Goal: Task Accomplishment & Management: Use online tool/utility

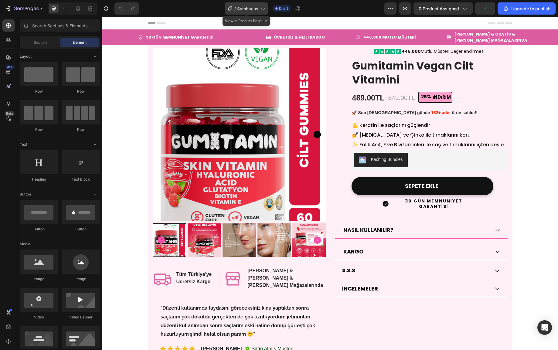
click at [256, 8] on span "Sambucus" at bounding box center [247, 8] width 21 height 6
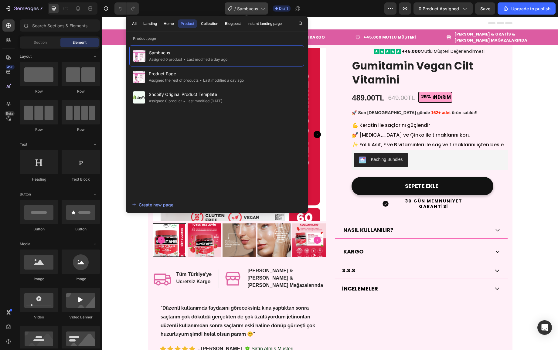
click at [255, 7] on span "Sambucus" at bounding box center [247, 8] width 21 height 6
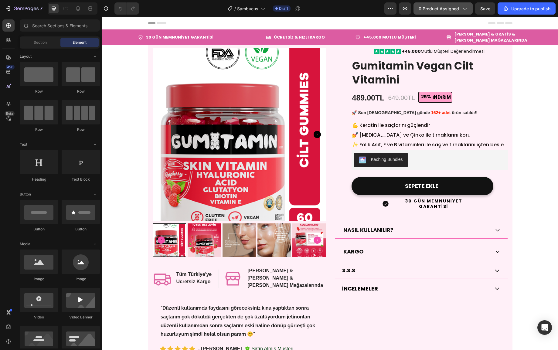
click at [461, 6] on icon "button" at bounding box center [464, 8] width 6 height 6
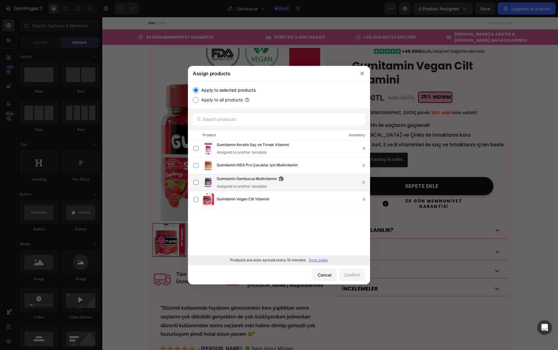
click at [243, 181] on span "Gumitamin Sambucus Multivitamin" at bounding box center [247, 179] width 60 height 7
click at [360, 273] on div "Confirm" at bounding box center [352, 275] width 16 height 6
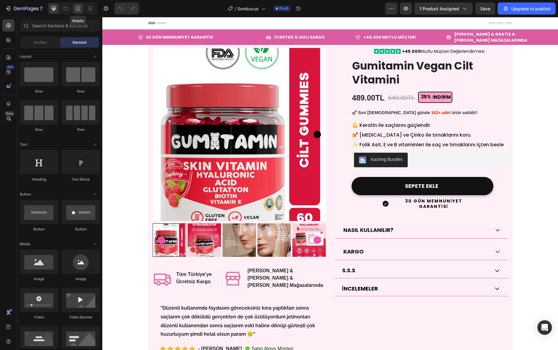
click at [75, 9] on icon at bounding box center [78, 8] width 6 height 6
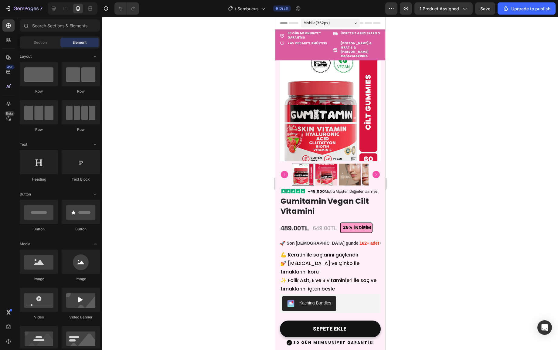
click at [60, 11] on div at bounding box center [73, 8] width 50 height 12
click at [56, 9] on icon at bounding box center [54, 8] width 6 height 6
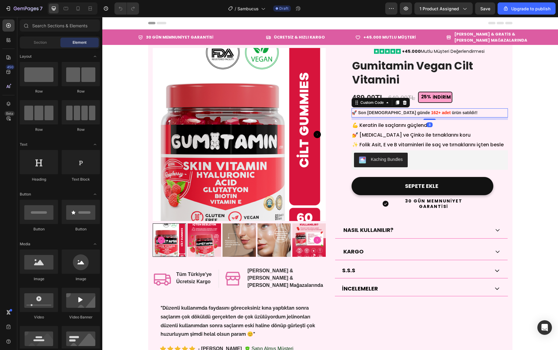
click at [379, 119] on b "Müşteri favorisi!" at bounding box center [374, 121] width 33 height 5
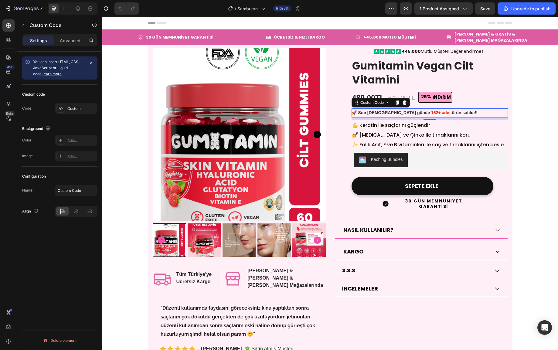
click at [399, 127] on div "🛒 326 kişinin sepetinde, tükenmeden al!" at bounding box center [429, 131] width 156 height 9
click at [399, 137] on span "Son 24 saatte 12.8B kişi görüntüledi!" at bounding box center [416, 140] width 117 height 6
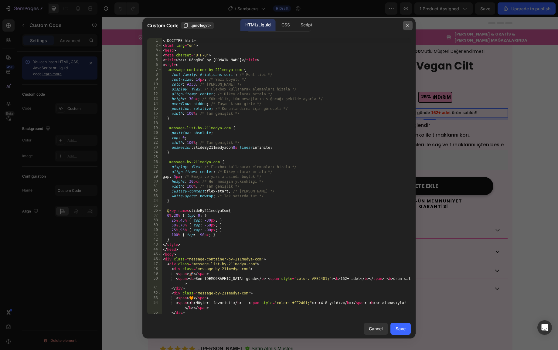
click at [405, 25] on button "button" at bounding box center [408, 26] width 10 height 10
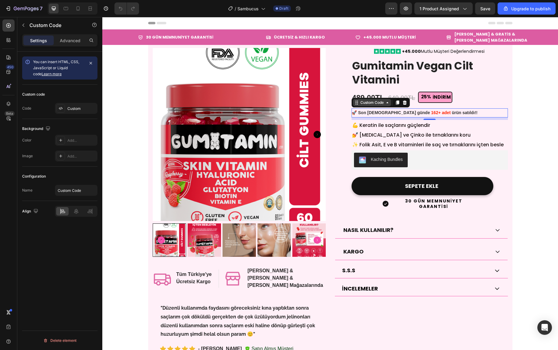
click at [373, 100] on div "Custom Code" at bounding box center [372, 102] width 26 height 5
click at [378, 104] on div "Custom Code" at bounding box center [372, 102] width 26 height 5
click at [389, 117] on div "🧡 Müşteri favorisi! 4.8 yıldız ortalamasıyla!" at bounding box center [429, 121] width 156 height 9
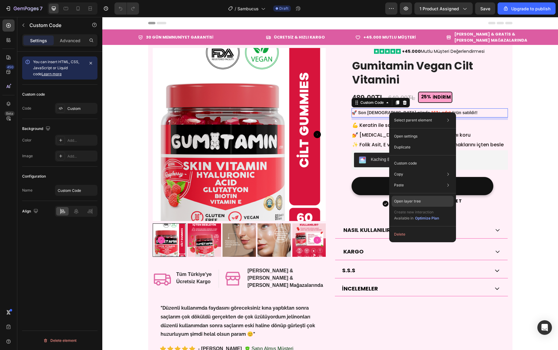
click at [415, 200] on p "Open layer tree" at bounding box center [407, 200] width 27 height 5
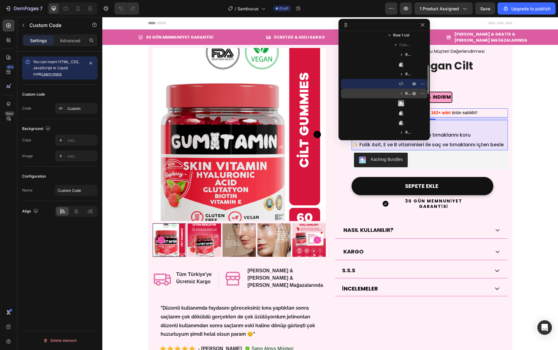
scroll to position [107, 0]
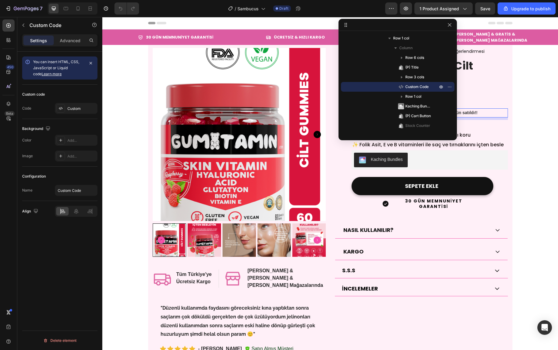
drag, startPoint x: 428, startPoint y: 85, endPoint x: 530, endPoint y: 82, distance: 102.0
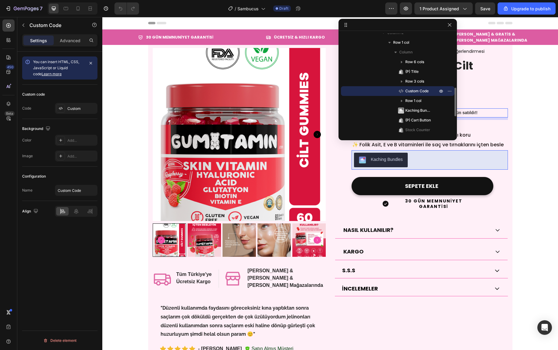
scroll to position [98, 0]
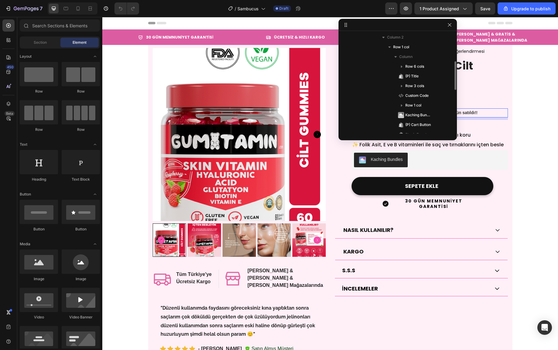
click at [388, 159] on div "Kaching Bundles" at bounding box center [387, 159] width 32 height 6
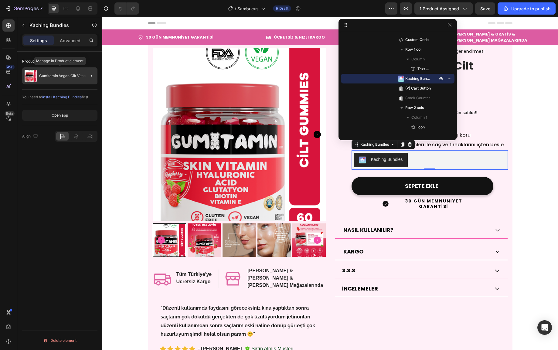
click at [78, 76] on p "Gumitamin Vegan Cilt Vitamini" at bounding box center [65, 76] width 52 height 4
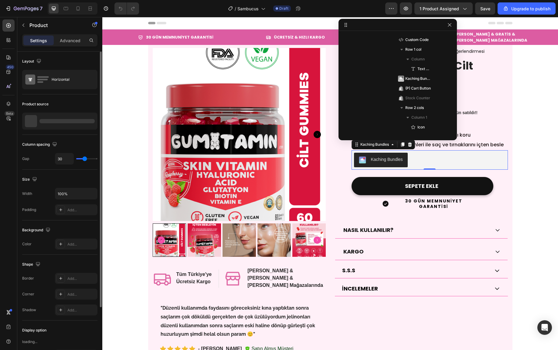
scroll to position [18, 0]
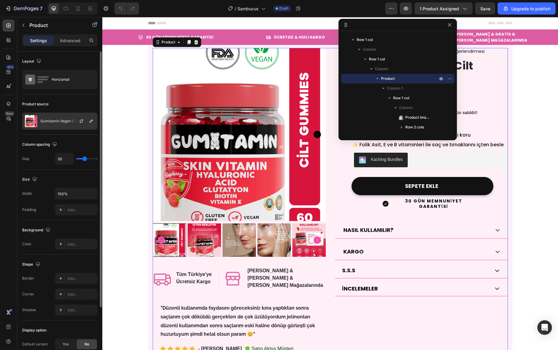
click at [67, 121] on p "Gumitamin Vegan Cilt Vitamini" at bounding box center [66, 121] width 52 height 4
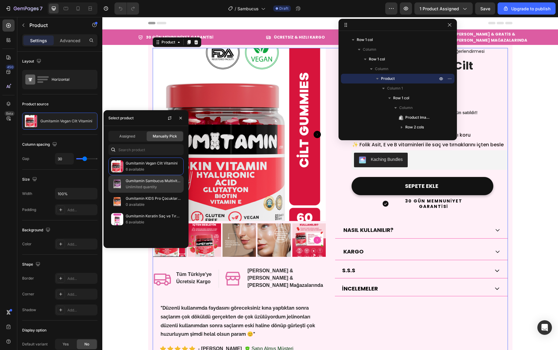
click at [141, 187] on p "Unlimited quantity" at bounding box center [153, 187] width 55 height 6
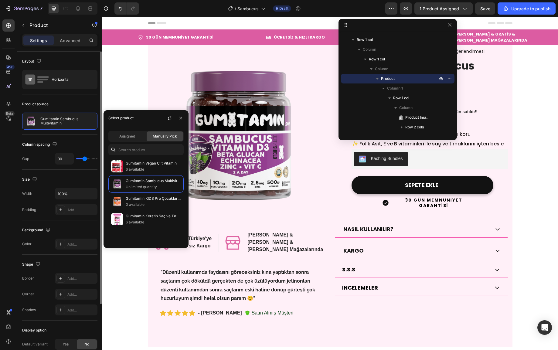
click at [79, 101] on div "Product source" at bounding box center [59, 104] width 75 height 10
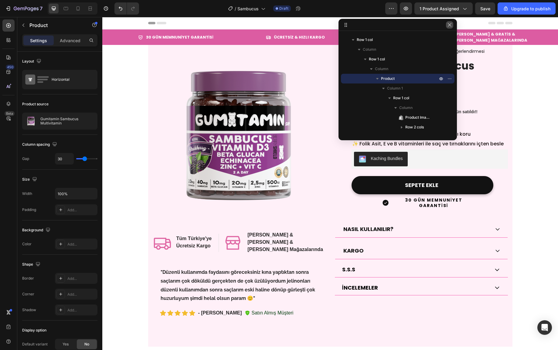
click at [450, 24] on icon "button" at bounding box center [449, 24] width 3 height 3
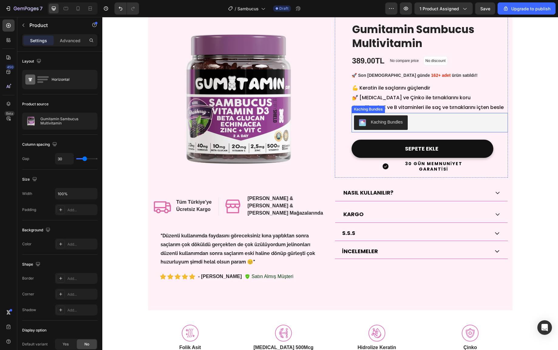
scroll to position [0, 0]
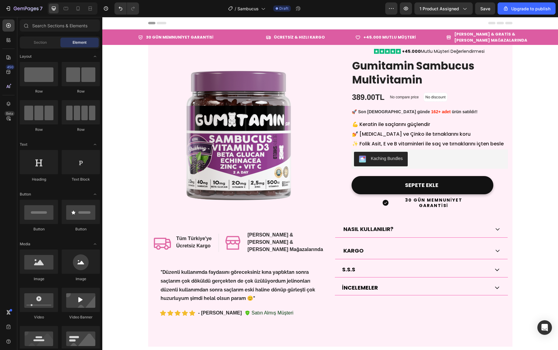
click at [401, 129] on p "💅 [MEDICAL_DATA] ve Çinko ile tırnaklarını koru" at bounding box center [429, 134] width 155 height 10
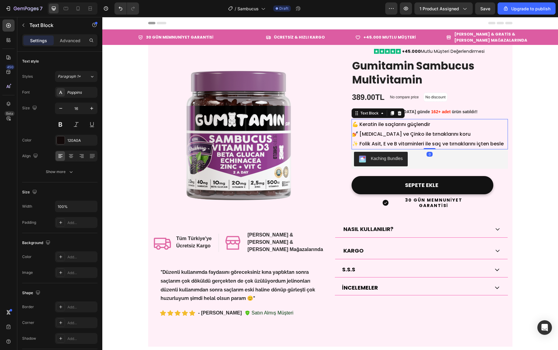
click at [390, 127] on span "💪 Keratin ile saçlarını güçlendir" at bounding box center [391, 124] width 78 height 7
click at [327, 134] on div "Product Images Icon Tüm Türkiye'ye Ücretsiz Kargo Heading Row Icon Eczane & Gra…" at bounding box center [330, 185] width 355 height 274
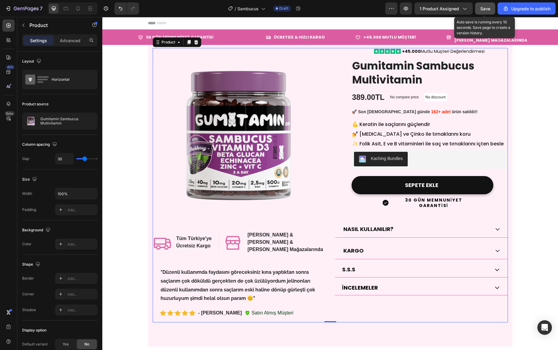
click at [485, 11] on span "Save" at bounding box center [485, 8] width 10 height 5
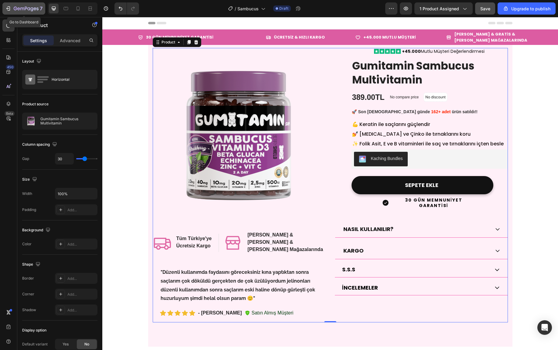
click at [10, 10] on icon "button" at bounding box center [9, 8] width 3 height 4
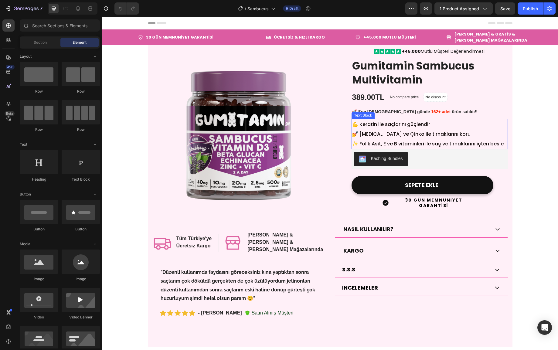
click at [381, 124] on span "💪 Keratin ile saçlarını güçlendir" at bounding box center [391, 124] width 78 height 7
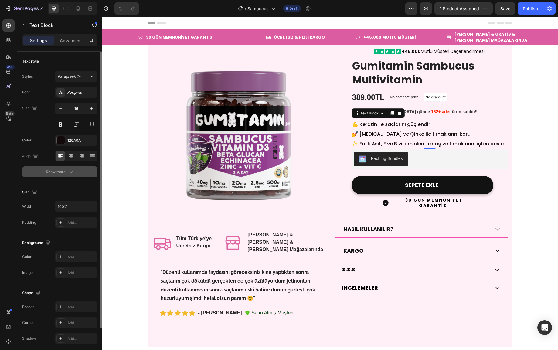
click at [58, 172] on div "Show more" at bounding box center [60, 172] width 28 height 6
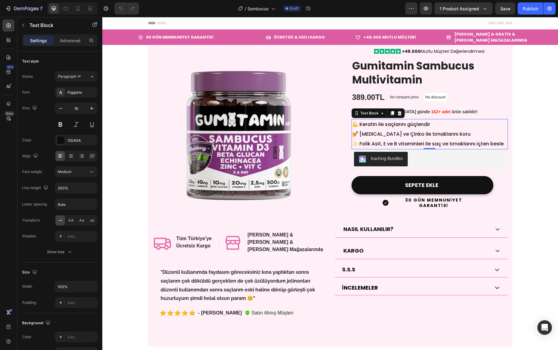
click at [408, 129] on p "💅 [MEDICAL_DATA] ve Çinko ile tırnaklarını koru" at bounding box center [429, 134] width 155 height 10
click at [398, 146] on span "✨ Folik Asit, E ve B vitaminleri ile saç ve tırnaklarını içten besle" at bounding box center [427, 143] width 151 height 7
click at [447, 125] on p "💪 Keratin ile saçlarını güçlendir" at bounding box center [429, 125] width 155 height 10
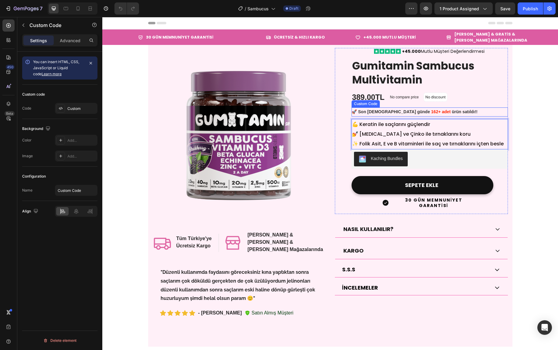
click at [417, 118] on b "ortalamasıyla!" at bounding box center [425, 120] width 29 height 5
click at [70, 37] on p "Advanced" at bounding box center [70, 40] width 21 height 6
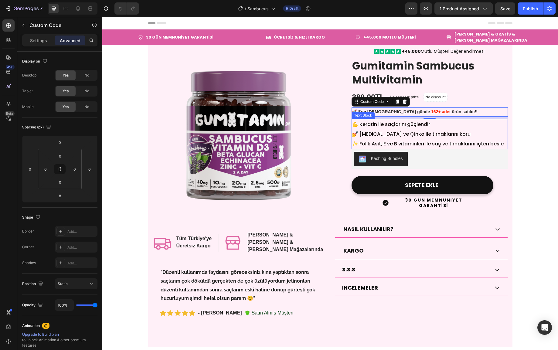
click at [406, 139] on p "✨ Folik Asit, E ve B vitaminleri ile saç ve tırnaklarını içten besle" at bounding box center [429, 144] width 155 height 10
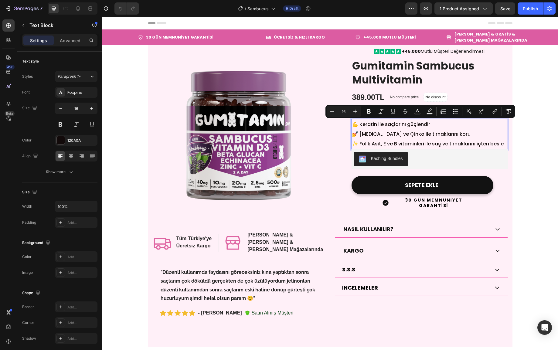
click at [428, 125] on span "💪 Keratin ile saçlarını güçlendir" at bounding box center [391, 124] width 78 height 7
click at [440, 126] on p "💪 Keratin ile saçlarını güçlendir" at bounding box center [429, 125] width 155 height 10
click at [437, 125] on p "💪 Keratin ile saçlarını güçlendir" at bounding box center [429, 125] width 155 height 10
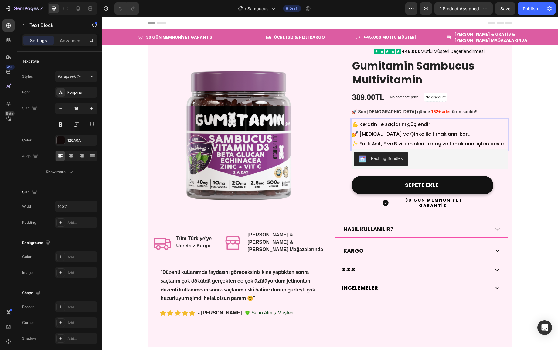
click at [401, 125] on span "💪 Keratin ile saçlarını güçlendir" at bounding box center [391, 124] width 78 height 7
click at [440, 125] on p "💪 Keratin ile saçlarını güçlendir" at bounding box center [429, 125] width 155 height 10
click at [427, 124] on p "💪 Karamürver ve [GEOGRAPHIC_DATA] ile" at bounding box center [429, 125] width 155 height 10
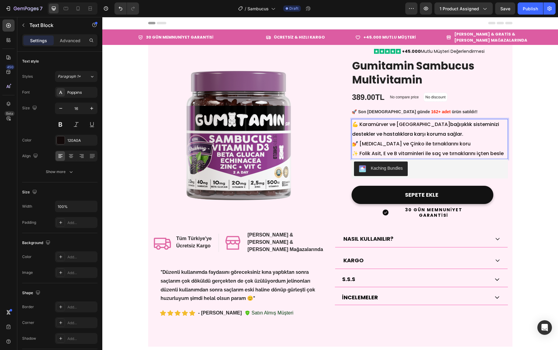
click at [494, 124] on span "bağışıklık sisteminizi destekler ve hastalıklara karşı koruma sağlar." at bounding box center [425, 129] width 147 height 17
click at [491, 124] on span "bağışıklık sisteminizi destekler ve hastalıklara karşı koruma sağlar." at bounding box center [425, 129] width 147 height 17
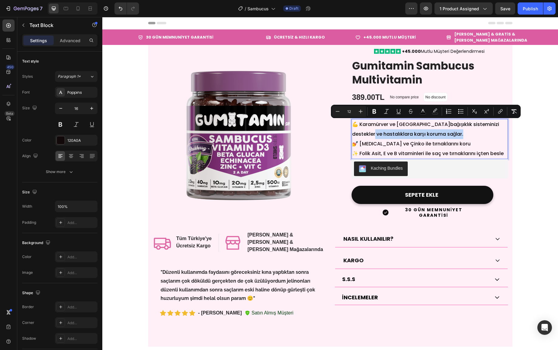
drag, startPoint x: 492, startPoint y: 124, endPoint x: 492, endPoint y: 132, distance: 7.9
click at [492, 132] on p "💪 Karamürver ve Ekinezya bağışıklık sisteminizi destekler ve hastalıklara karşı…" at bounding box center [429, 129] width 155 height 19
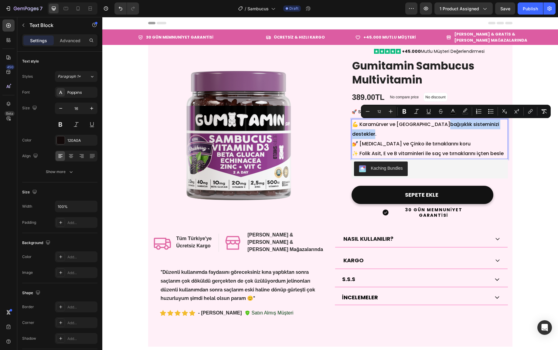
drag, startPoint x: 421, startPoint y: 124, endPoint x: 492, endPoint y: 125, distance: 71.6
click at [492, 125] on span "bağışıklık sisteminizi destekler." at bounding box center [425, 129] width 147 height 17
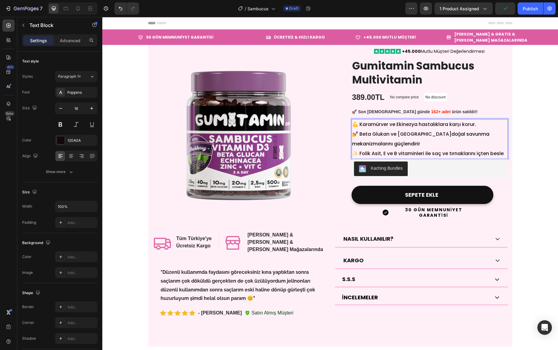
click at [400, 140] on p "💅 Beta Glukan ve Çinko doğal savunma mekanizmalarını güçlendirir" at bounding box center [429, 138] width 155 height 19
drag, startPoint x: 391, startPoint y: 133, endPoint x: 415, endPoint y: 137, distance: 24.6
click at [415, 137] on p "💅 Beta Glukan ve Çinko doğal savunma mekanizmalarını güçlendirir" at bounding box center [429, 138] width 155 height 19
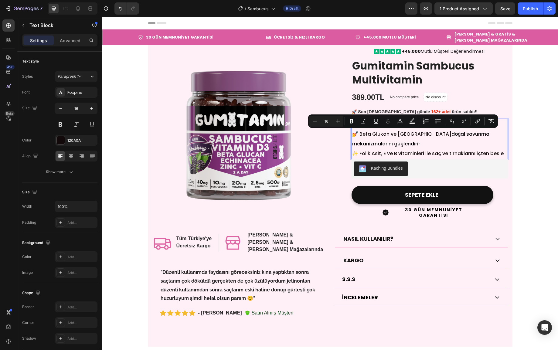
click at [385, 137] on p "💅 Beta Glukan ve Çinko doğal savunma mekanizmalarını güçlendirir" at bounding box center [429, 138] width 155 height 19
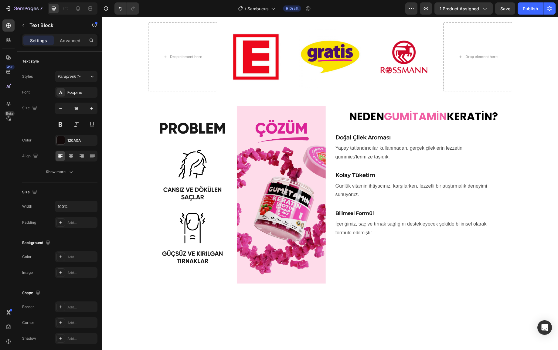
scroll to position [427, 0]
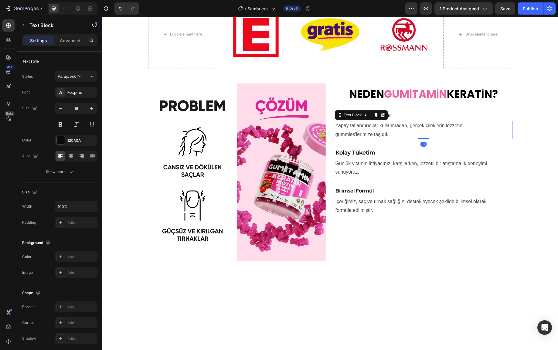
click at [372, 124] on span "Yapay tatlandırıcılar kullanmadan, gerçek çileklerin lezzetini" at bounding box center [399, 125] width 128 height 5
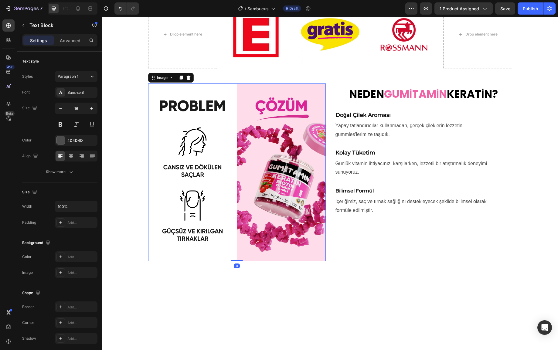
click at [293, 131] on img at bounding box center [237, 172] width 178 height 178
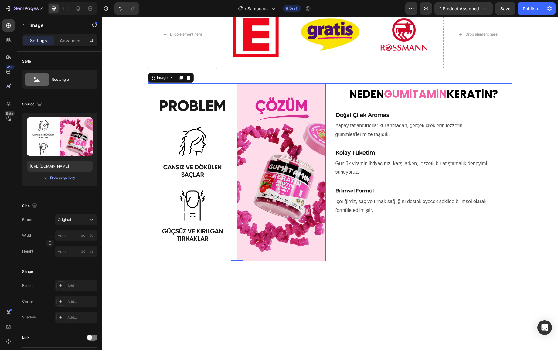
click at [377, 248] on div "NEDEN GUMİTAMİN KERATİN? Heading Doğal Çilek Aroması Text Block Yapay tatlandır…" at bounding box center [424, 172] width 178 height 178
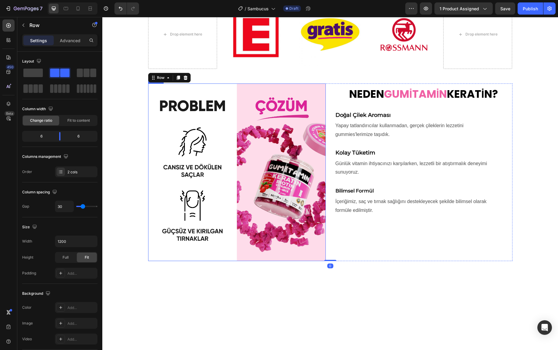
click at [254, 188] on img at bounding box center [237, 172] width 178 height 178
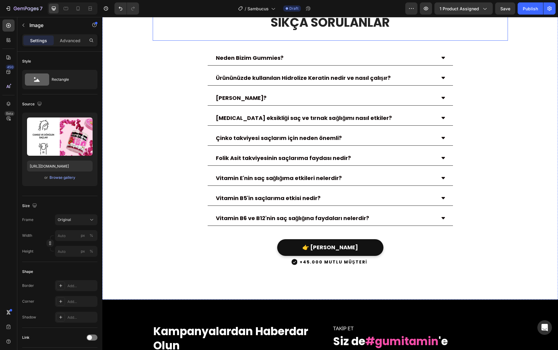
scroll to position [1931, 0]
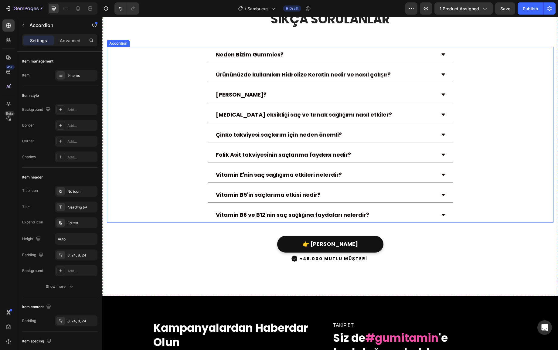
click at [443, 56] on icon at bounding box center [443, 54] width 4 height 2
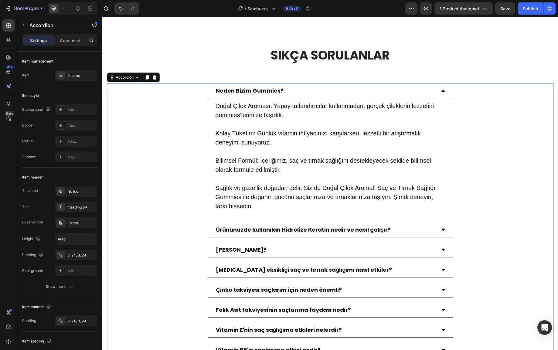
scroll to position [1913, 0]
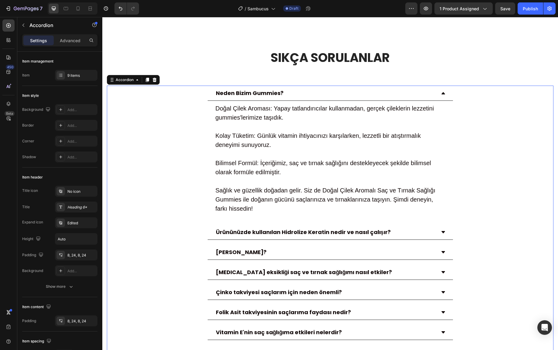
click at [445, 91] on icon at bounding box center [443, 93] width 5 height 5
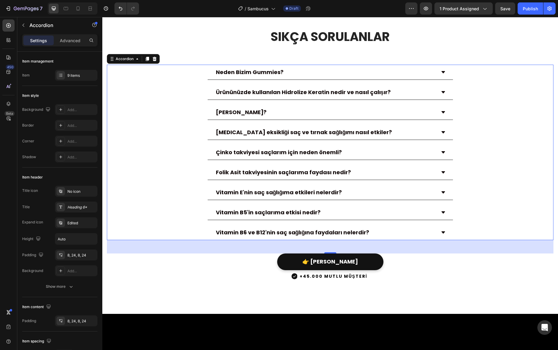
click at [443, 75] on icon at bounding box center [443, 72] width 5 height 5
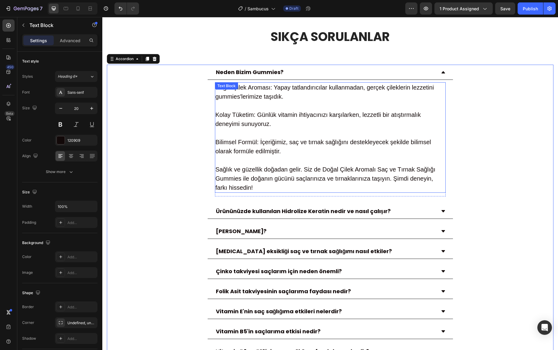
click at [271, 128] on p "Kolay Tüketim: Günlük vitamin ihtiyacınızı karşılarken, lezzetli bir atıştırmal…" at bounding box center [329, 119] width 229 height 18
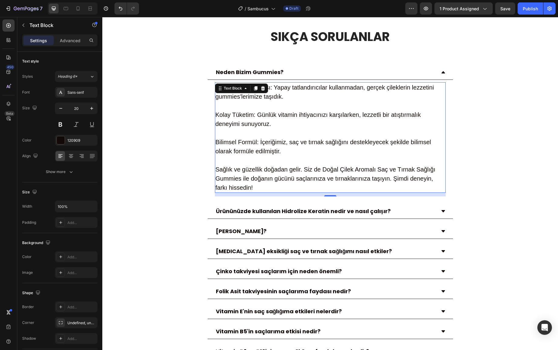
click at [273, 156] on p "Bilimsel Formül: İçeriğimiz, saç ve tırnak sağlığını destekleyecek şekilde bili…" at bounding box center [329, 146] width 229 height 18
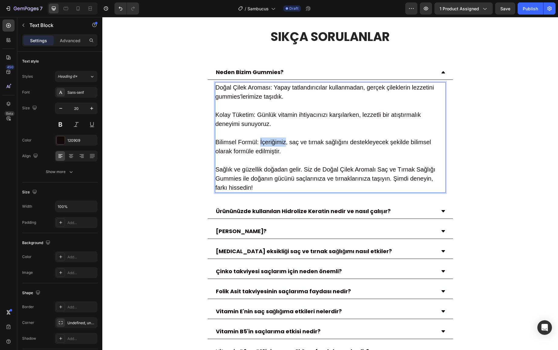
click at [273, 156] on p "Bilimsel Formül: İçeriğimiz, saç ve tırnak sağlığını destekleyecek şekilde bili…" at bounding box center [329, 146] width 229 height 18
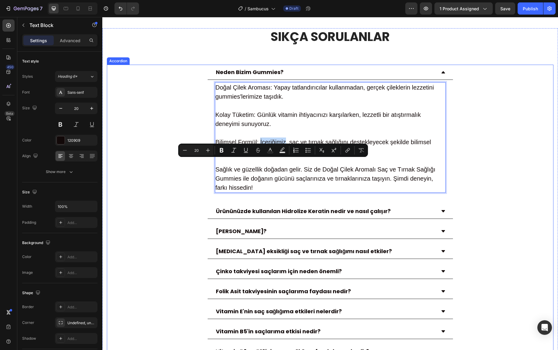
click at [267, 76] on p "Neden Bizim Gummies?" at bounding box center [250, 72] width 68 height 8
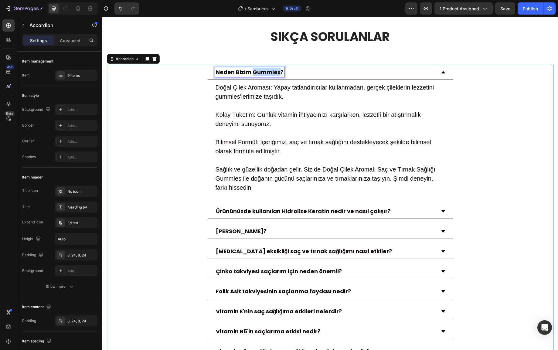
click at [267, 76] on p "Neden Bizim Gummies?" at bounding box center [250, 72] width 68 height 8
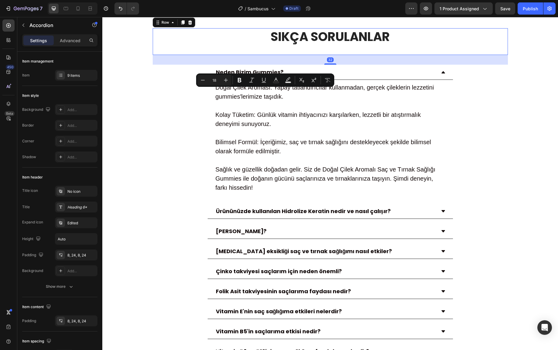
click at [219, 55] on div "SIKÇA SORULANLAR Heading Text block Row" at bounding box center [330, 41] width 355 height 27
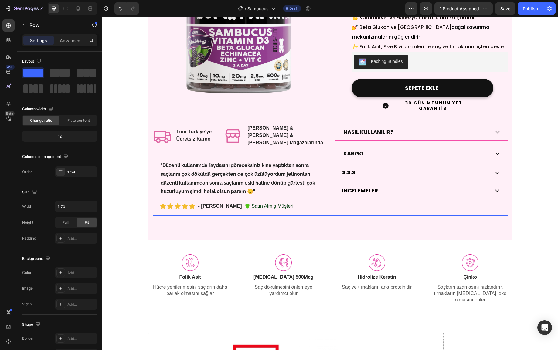
scroll to position [0, 0]
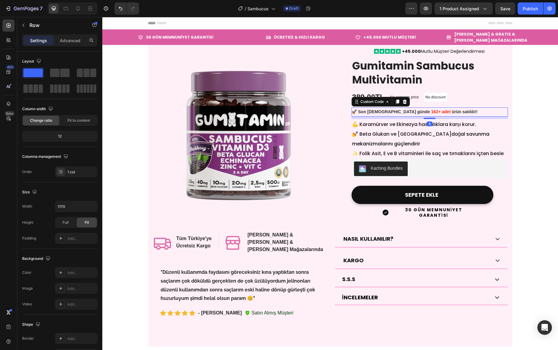
click at [375, 127] on b "326 kişinin" at bounding box center [369, 129] width 22 height 5
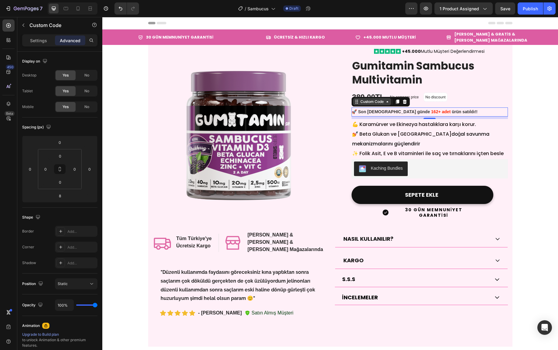
click at [388, 102] on icon at bounding box center [387, 101] width 5 height 5
click at [20, 22] on button "button" at bounding box center [24, 25] width 10 height 10
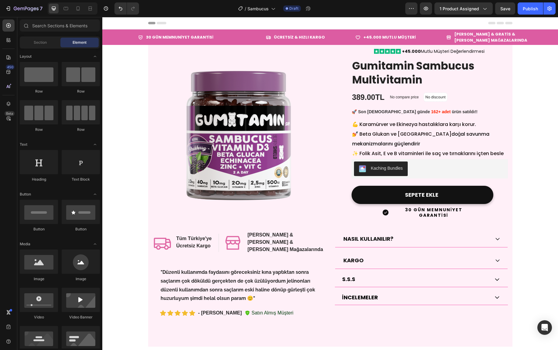
click at [361, 95] on div "389.00TL" at bounding box center [368, 97] width 34 height 11
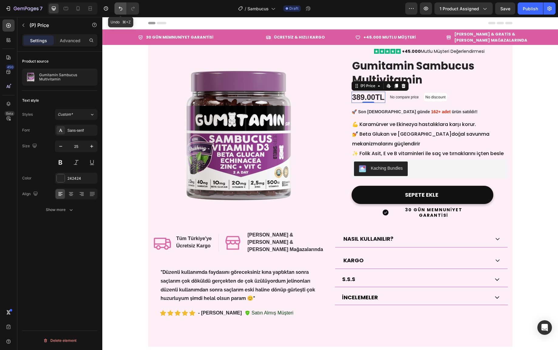
click at [122, 8] on icon "Undo/Redo" at bounding box center [120, 8] width 6 height 6
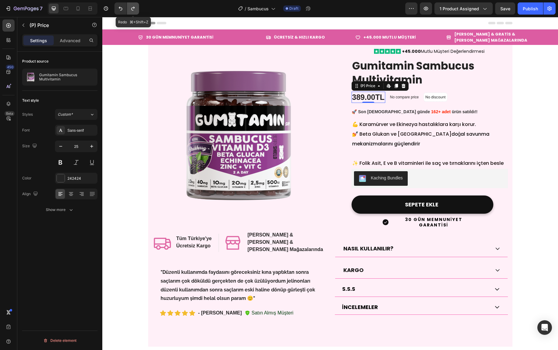
click at [137, 8] on button "Undo/Redo" at bounding box center [133, 8] width 12 height 12
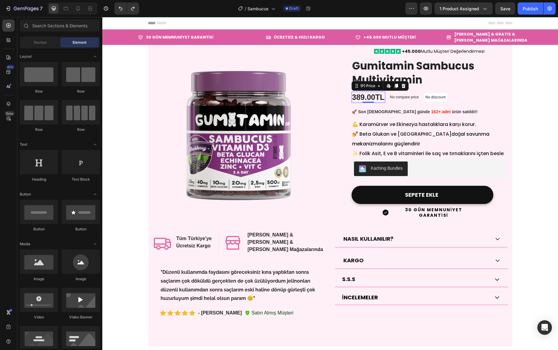
click at [372, 121] on span "💪 Karamürver ve Ekinezya hastalıklara karşı korur" at bounding box center [413, 124] width 123 height 7
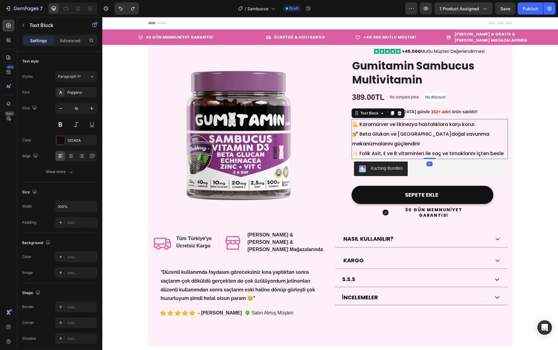
click at [491, 150] on span "✨ Folik Asit, E ve B vitaminleri ile saç ve tırnaklarını içten besle" at bounding box center [427, 153] width 151 height 7
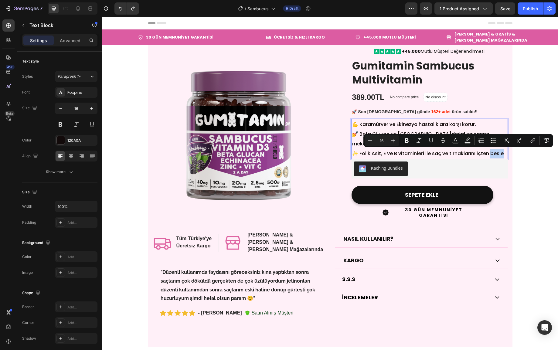
click at [498, 154] on span "✨ Folik Asit, E ve B vitaminleri ile saç ve tırnaklarını içten besle" at bounding box center [427, 153] width 151 height 7
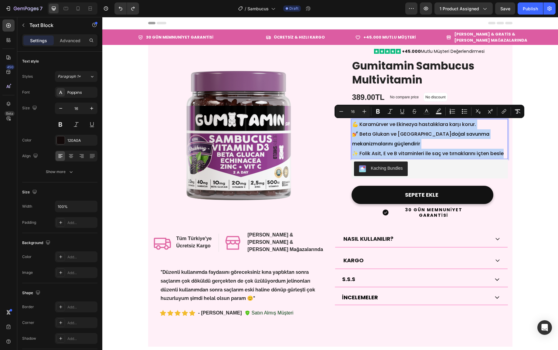
drag, startPoint x: 504, startPoint y: 154, endPoint x: 351, endPoint y: 126, distance: 154.9
click at [351, 126] on div "💪 Karamürver ve Ekinezya hastalıklara karşı korur . 💅 Beta Glukan ve Çinko doğa…" at bounding box center [429, 139] width 156 height 40
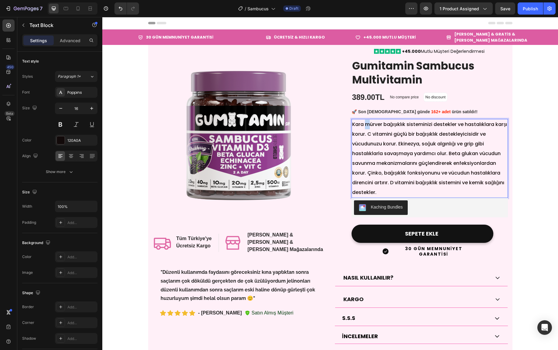
click at [367, 124] on span "Kara mürver bağışıklık sisteminizi destekler ve hastalıklara karşı korur. C vit…" at bounding box center [429, 158] width 155 height 75
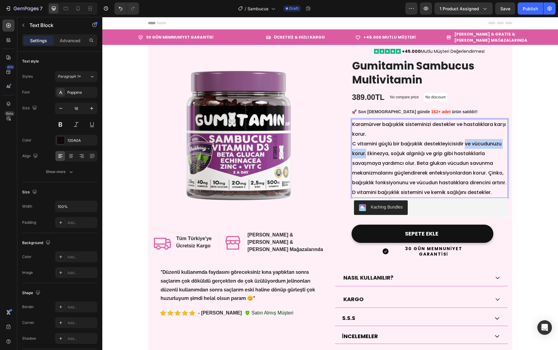
drag, startPoint x: 467, startPoint y: 144, endPoint x: 365, endPoint y: 154, distance: 101.9
click at [365, 154] on span "C vitamini güçlü bir bağışıklık destekleyicisidir ve vücudunuzu korur. Ekinezya…" at bounding box center [429, 168] width 154 height 56
drag, startPoint x: 487, startPoint y: 154, endPoint x: 386, endPoint y: 164, distance: 100.9
click at [386, 164] on span "Ekinezya, soğuk algınlığı ve grip gibi hastalıklarla savaşmaya yardımcı olur. B…" at bounding box center [428, 173] width 153 height 46
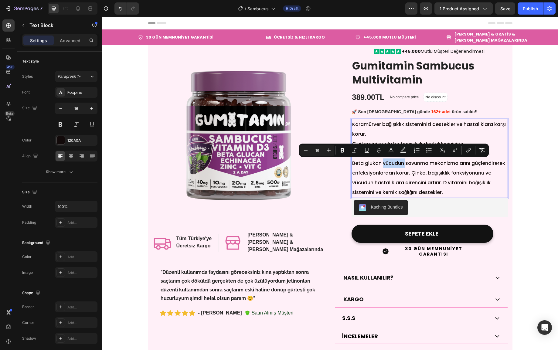
drag, startPoint x: 405, startPoint y: 164, endPoint x: 382, endPoint y: 164, distance: 23.4
click at [382, 164] on span "Beta glukan vücudun savunma mekanizmalarını güçlendirerek enfeksiyonlardan koru…" at bounding box center [428, 178] width 153 height 36
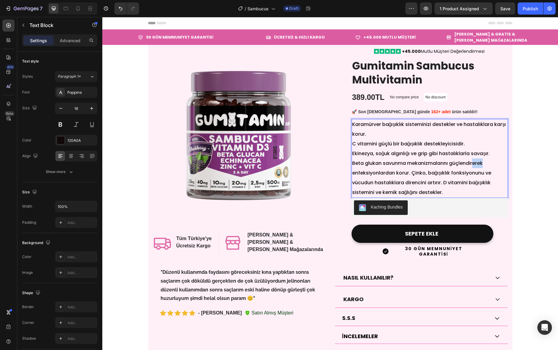
drag, startPoint x: 473, startPoint y: 164, endPoint x: 482, endPoint y: 164, distance: 9.4
click at [482, 164] on span "Beta glukan savunma mekanizmalarını güçlendirerek enfeksiyonlardan korur. Çinko…" at bounding box center [421, 178] width 139 height 36
drag, startPoint x: 412, startPoint y: 173, endPoint x: 353, endPoint y: 173, distance: 58.6
click at [353, 173] on span "Beta glukan savunma mekanizmalarını güçlendirir. enfeksiyonlardan korur. Çinko,…" at bounding box center [421, 178] width 139 height 36
click at [495, 185] on p "Beta glukan savunma mekanizmalarını güçlendirir. enfeksiyonlardan korur. Çinko,…" at bounding box center [429, 177] width 155 height 39
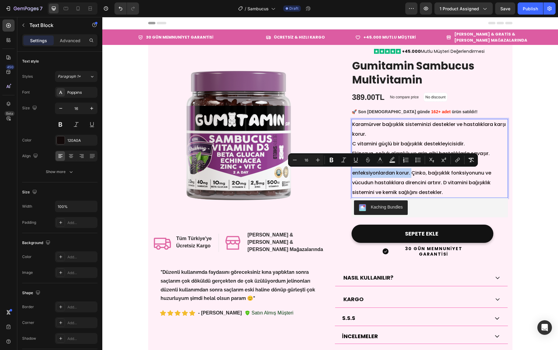
drag, startPoint x: 412, startPoint y: 173, endPoint x: 353, endPoint y: 172, distance: 59.2
click at [353, 172] on span "Beta glukan savunma mekanizmalarını güçlendirir. enfeksiyonlardan korur. Çinko,…" at bounding box center [421, 178] width 139 height 36
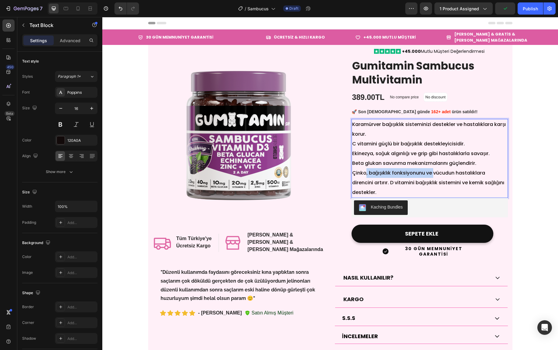
drag, startPoint x: 366, startPoint y: 173, endPoint x: 434, endPoint y: 173, distance: 68.6
click at [434, 173] on span "Çinko, bağışıklık fonksiyonunu ve vücudun hastalıklara direncini artırır. D vit…" at bounding box center [428, 182] width 152 height 26
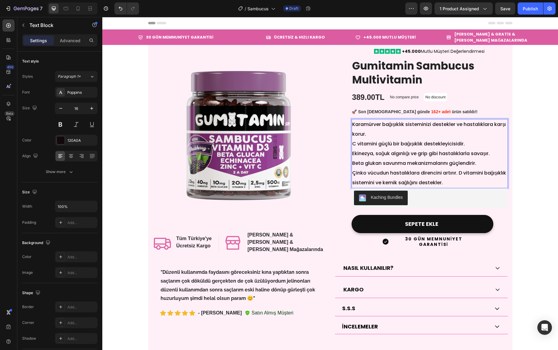
click at [460, 174] on span "Çinko vücudun hastalıklara direncini artırır. D vitamini bağışıklık sistemini v…" at bounding box center [429, 177] width 154 height 17
click at [459, 173] on span "Çinko vücudun hastalıklara direncini artırır. D vitamini bağışıklık sistemini v…" at bounding box center [429, 177] width 154 height 17
drag, startPoint x: 408, startPoint y: 125, endPoint x: 455, endPoint y: 124, distance: 47.7
click at [455, 124] on span "Karamürver bağışıklık sisteminizi destekler ve hastalıklara karşı korur." at bounding box center [429, 129] width 154 height 17
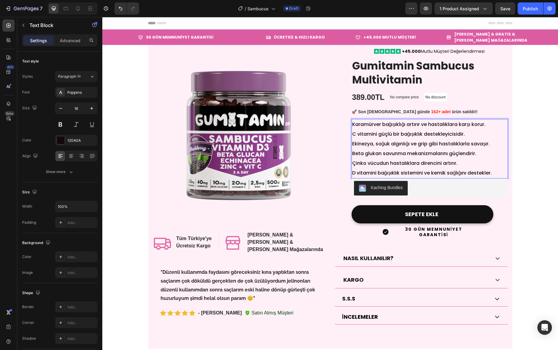
click at [381, 131] on span "C vitamini güçlü bir bağışıklık destekleyicisidir." at bounding box center [408, 134] width 113 height 7
click at [409, 171] on span "D vitamini bağışıklık sistemini ve kemik sağlığını destekler." at bounding box center [422, 172] width 140 height 7
click at [354, 124] on span "Karamürver bağışıklığı artırır ve hastalıklara karşı korur." at bounding box center [419, 124] width 134 height 7
click at [353, 126] on span "Karamürver bağışıklığı artırır ve hastalıklara karşı korur." at bounding box center [419, 124] width 134 height 7
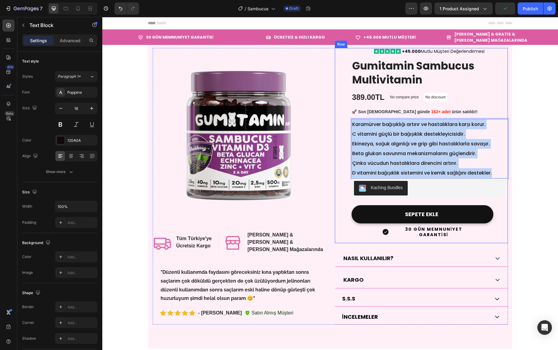
drag, startPoint x: 496, startPoint y: 173, endPoint x: 338, endPoint y: 117, distance: 167.5
click at [338, 117] on div "Icon Icon Icon Icon Icon +45.000 Mutlu Müşteri Değerlendirmesi Text Block Row G…" at bounding box center [421, 145] width 173 height 195
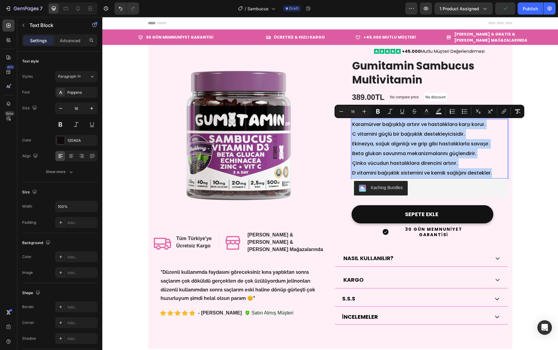
copy div "Karamürver bağışıklığı artırır ve hastalıklara karşı korur. C vitamini güçlü bi…"
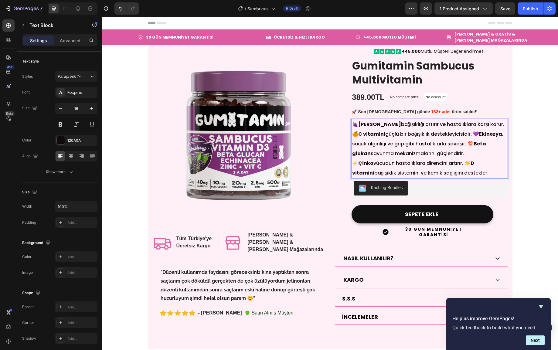
click at [498, 125] on p "🍇 Kara mürver bağışıklığı artırır ve hastalıklara karşı korur. 🍊 C vitamini güç…" at bounding box center [429, 149] width 155 height 58
click at [475, 135] on p "🍊 C vitamini güçlü bir bağışıklık destekleyicisidir. 💜 Ekinezya , soğuk algınlı…" at bounding box center [429, 153] width 155 height 49
click at [499, 145] on p "💜 Ekinezya , soğuk algınlığı ve grip gibi hastalıklarla savaşır. 🍄 Beta glukan …" at bounding box center [429, 158] width 155 height 39
click at [501, 144] on p "💜 Ekinezya , soğuk algınlığı ve grip gibi hastalıklarla savaşır. 🍄 Beta glukan …" at bounding box center [429, 158] width 155 height 39
click at [487, 154] on p "🍄 Beta glukan savunma mekanizmalarını güçlendirir. ⚡ Çinko vücudun hastalıklara…" at bounding box center [429, 163] width 155 height 29
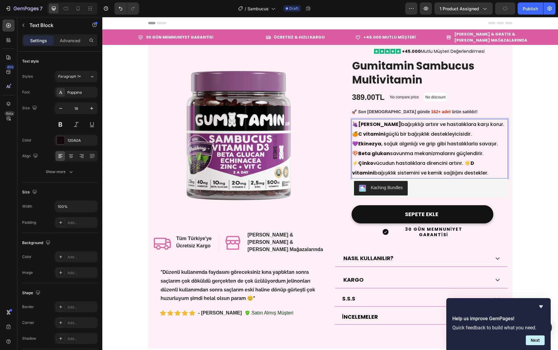
click at [467, 161] on p "⚡ Çinko vücudun hastalıklara direncini artırır. ☀️ D vitamini bağışıklık sistem…" at bounding box center [429, 167] width 155 height 19
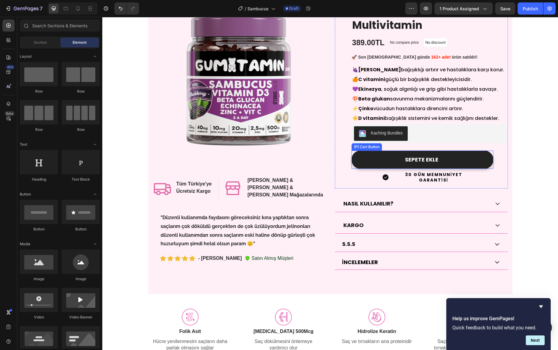
scroll to position [62, 0]
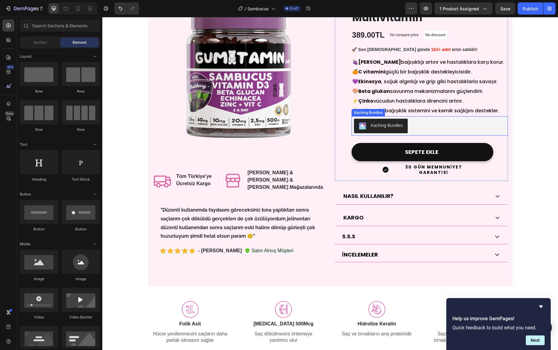
click at [384, 126] on div "Kaching Bundles" at bounding box center [387, 125] width 32 height 6
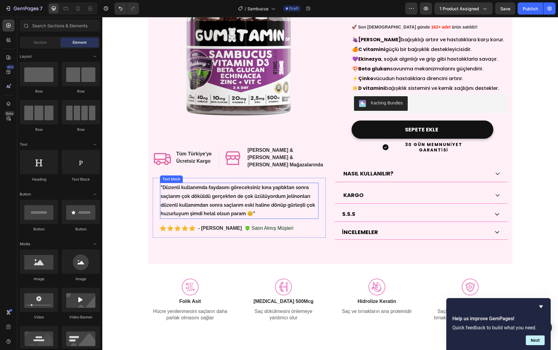
scroll to position [80, 0]
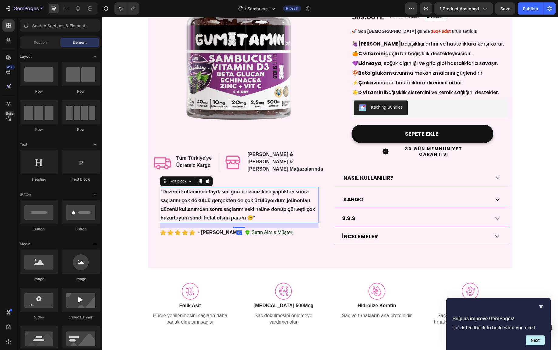
click at [224, 191] on p ""Düzenli kullanımda faydasını göreceksiniz kına yaptıktan sonra saçlarım çok dö…" at bounding box center [239, 205] width 157 height 35
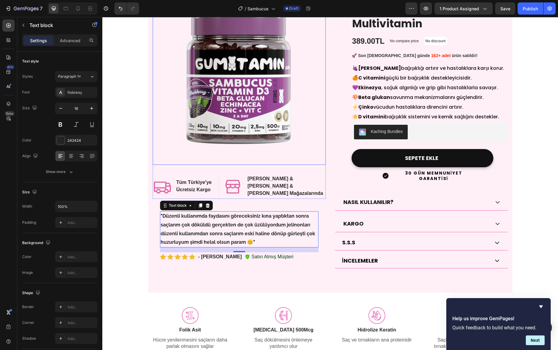
scroll to position [54, 0]
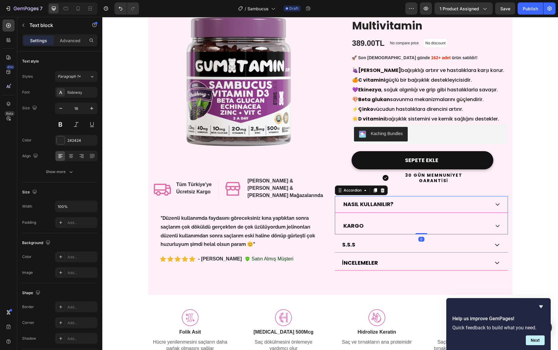
click at [498, 202] on icon at bounding box center [497, 204] width 5 height 5
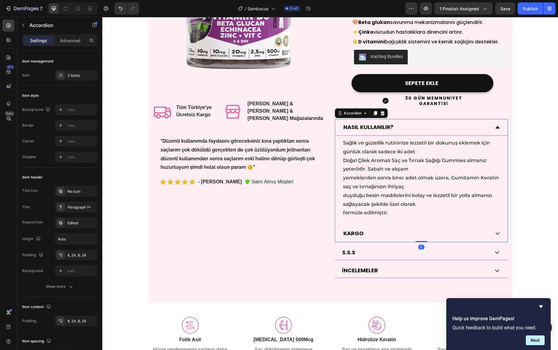
scroll to position [137, 0]
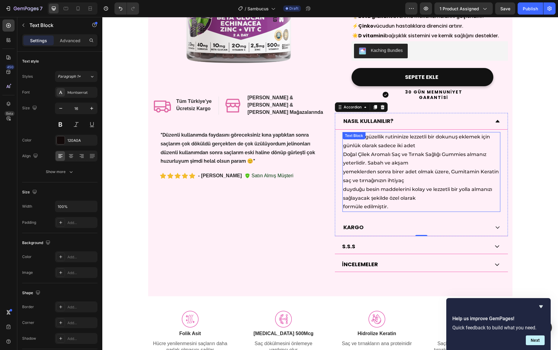
click at [399, 144] on p "Sağlık ve güzellik rutininize lezzetli bir dokunuş eklemek için günlük olarak s…" at bounding box center [421, 172] width 157 height 79
click at [424, 142] on p "Sağlık ve güzellik rutininize lezzetli bir dokunuş eklemek için günlük olarak s…" at bounding box center [421, 172] width 157 height 79
click at [386, 146] on p "Sağlık ve güzellik rutininize lezzetli bir dokunuş eklemek için günlük olarak s…" at bounding box center [421, 172] width 157 height 79
drag, startPoint x: 343, startPoint y: 149, endPoint x: 370, endPoint y: 149, distance: 27.0
click at [370, 149] on p "Sağlık ve güzellik rutininize lezzetli bir dokunuş eklemek için günlük olarak s…" at bounding box center [421, 172] width 157 height 79
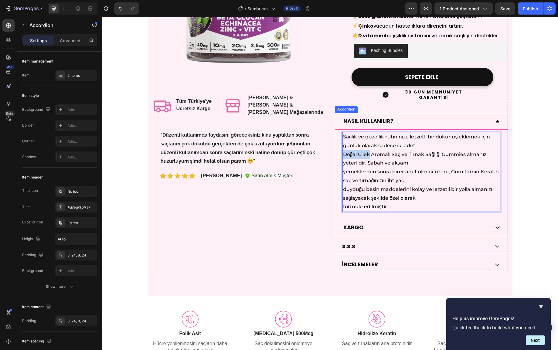
click at [365, 130] on div "Sağlık ve güzellik rutininize lezzetli bir dokunuş eklemek için günlük olarak s…" at bounding box center [421, 172] width 172 height 85
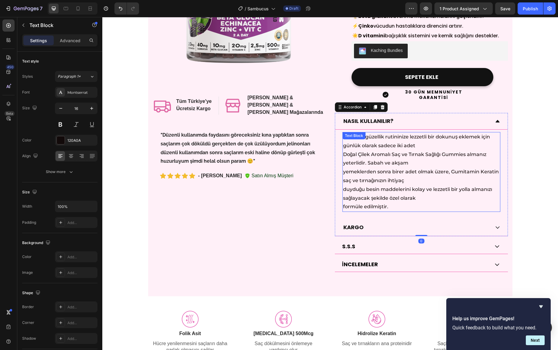
click at [370, 132] on div "Sağlık ve güzellik rutininize lezzetli bir dokunuş eklemek için günlük olarak s…" at bounding box center [421, 172] width 158 height 80
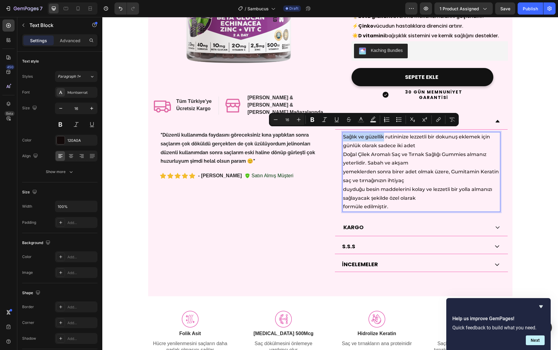
drag, startPoint x: 385, startPoint y: 132, endPoint x: 344, endPoint y: 134, distance: 41.3
click at [344, 134] on p "Sağlık ve güzellik rutininize lezzetli bir dokunuş eklemek için günlük olarak s…" at bounding box center [421, 172] width 157 height 79
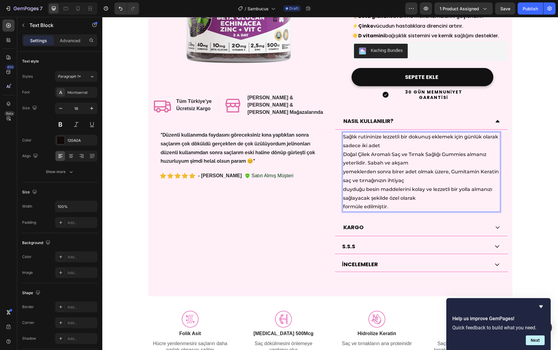
click at [344, 149] on p "Sağlık rutininize lezzetli bir dokunuş eklemek için günlük olarak sadece iki ad…" at bounding box center [421, 172] width 157 height 79
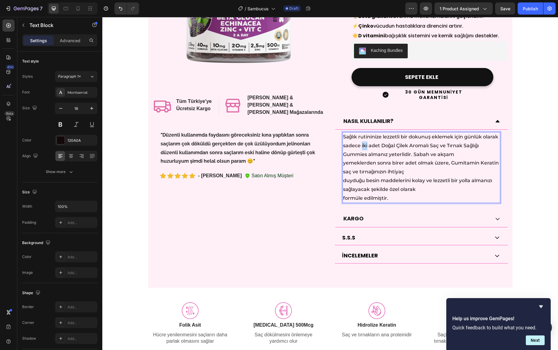
drag, startPoint x: 378, startPoint y: 141, endPoint x: 383, endPoint y: 141, distance: 5.8
click at [383, 141] on p "Sağlık rutininize lezzetli bir dokunuş eklemek için günlük olarak sadece iki ad…" at bounding box center [421, 168] width 157 height 70
drag, startPoint x: 395, startPoint y: 140, endPoint x: 366, endPoint y: 152, distance: 31.0
click at [366, 152] on p "Sağlık rutininize lezzetli bir dokunuş eklemek için günlük olarak sadece 2 adet…" at bounding box center [421, 168] width 157 height 70
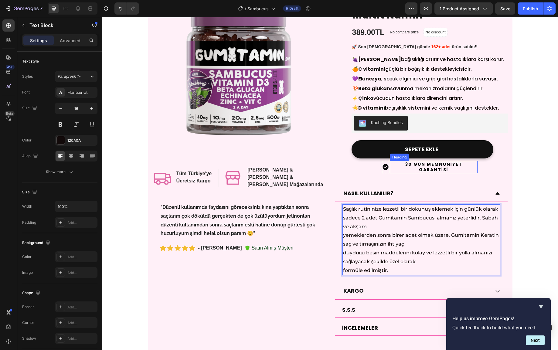
scroll to position [62, 0]
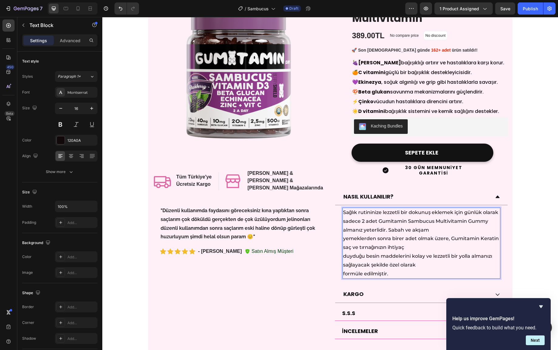
click at [344, 234] on p "Sağlık rutininize lezzetli bir dokunuş eklemek için günlük olarak sadece 2 adet…" at bounding box center [421, 243] width 157 height 70
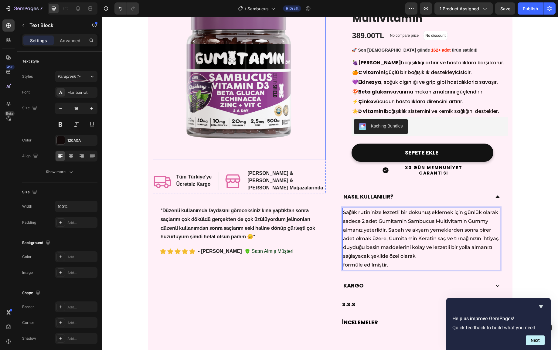
scroll to position [25, 0]
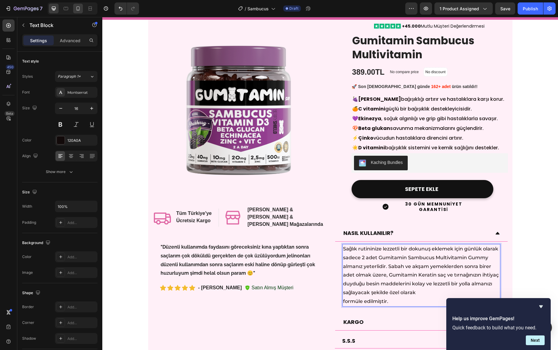
click at [78, 10] on icon at bounding box center [77, 8] width 3 height 4
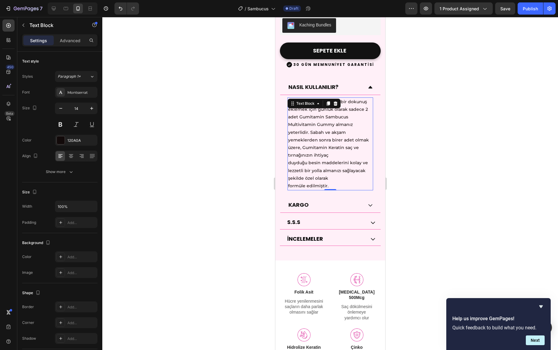
scroll to position [289, 0]
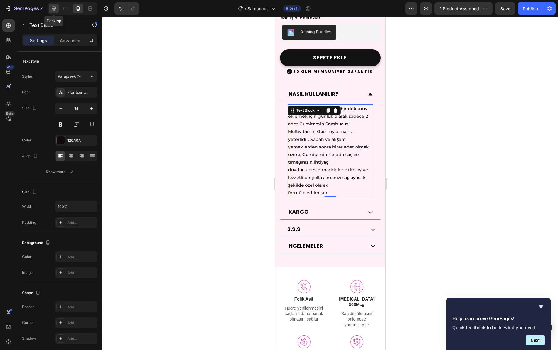
click at [55, 10] on icon at bounding box center [54, 8] width 6 height 6
type input "16"
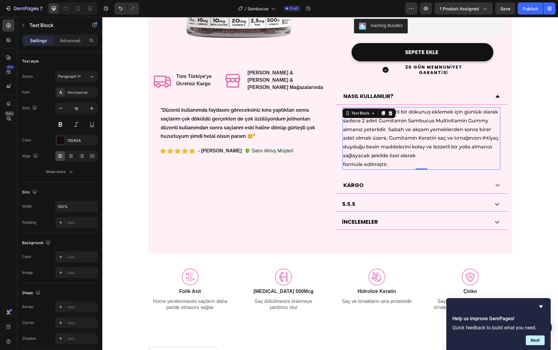
scroll to position [118, 0]
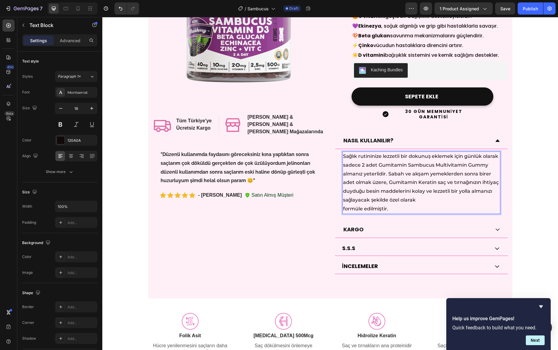
click at [398, 212] on p "Sağlık rutininize lezzetli bir dokunuş eklemek için günlük olarak sadece 2 adet…" at bounding box center [421, 182] width 157 height 61
click at [388, 186] on p "Sağlık rutininize lezzetli bir dokunuş eklemek için günlük olarak sadece 2 adet…" at bounding box center [421, 182] width 157 height 61
drag, startPoint x: 447, startPoint y: 178, endPoint x: 430, endPoint y: 179, distance: 17.1
click at [430, 179] on p "Sağlık rutininize lezzetli bir dokunuş eklemek için günlük olarak sadece 2 adet…" at bounding box center [421, 182] width 157 height 61
drag, startPoint x: 458, startPoint y: 178, endPoint x: 370, endPoint y: 187, distance: 88.8
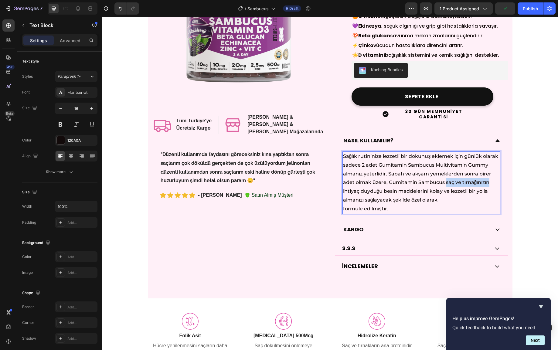
click at [370, 187] on p "Sağlık rutininize lezzetli bir dokunuş eklemek için günlük olarak sadece 2 adet…" at bounding box center [421, 182] width 157 height 61
click at [409, 201] on p "Sağlık rutininize lezzetli bir dokunuş eklemek için günlük olarak sadece 2 adet…" at bounding box center [421, 182] width 157 height 61
click at [343, 203] on p "Sağlık rutininize lezzetli bir dokunuş eklemek için günlük olarak sadece 2 adet…" at bounding box center [421, 182] width 157 height 61
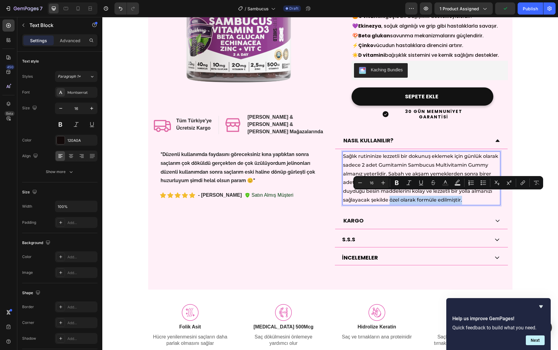
drag, startPoint x: 412, startPoint y: 196, endPoint x: 485, endPoint y: 196, distance: 73.4
click at [485, 196] on p "Sağlık rutininize lezzetli bir dokunuş eklemek için günlük olarak sadece 2 adet…" at bounding box center [421, 178] width 157 height 53
click at [394, 170] on p "Sağlık rutininize lezzetli bir dokunuş eklemek için günlük olarak sadece 2 adet…" at bounding box center [421, 178] width 157 height 53
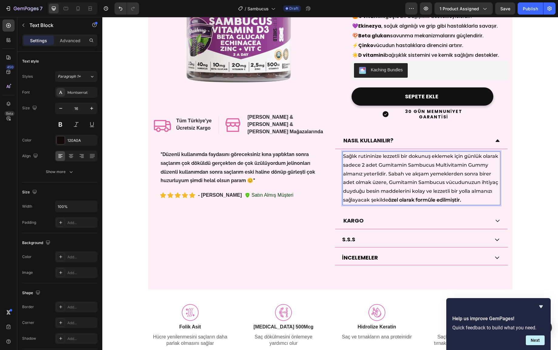
drag, startPoint x: 400, startPoint y: 176, endPoint x: 447, endPoint y: 176, distance: 46.7
click at [447, 176] on p "Sağlık rutininize lezzetli bir dokunuş eklemek için günlük olarak sadece 2 adet…" at bounding box center [421, 178] width 157 height 53
drag, startPoint x: 456, startPoint y: 179, endPoint x: 401, endPoint y: 178, distance: 55.2
click at [401, 178] on p "Sağlık rutininize lezzetli bir dokunuş eklemek için günlük olarak sadece 2 adet…" at bounding box center [421, 178] width 157 height 53
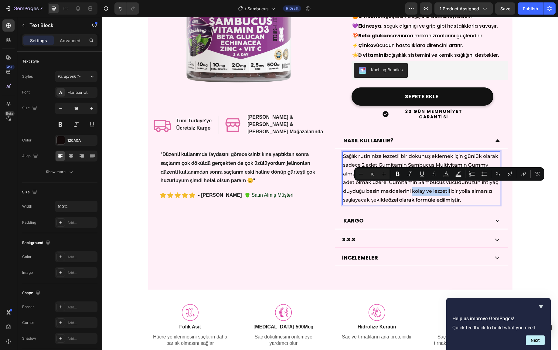
drag, startPoint x: 430, startPoint y: 186, endPoint x: 469, endPoint y: 187, distance: 38.9
click at [469, 187] on p "Sağlık rutininize lezzetli bir dokunuş eklemek için günlük olarak sadece 2 adet…" at bounding box center [421, 178] width 157 height 53
click at [416, 155] on p "Sağlık rutininize lezzetli bir dokunuş eklemek için günlük olarak sadece 2 adet…" at bounding box center [421, 178] width 157 height 53
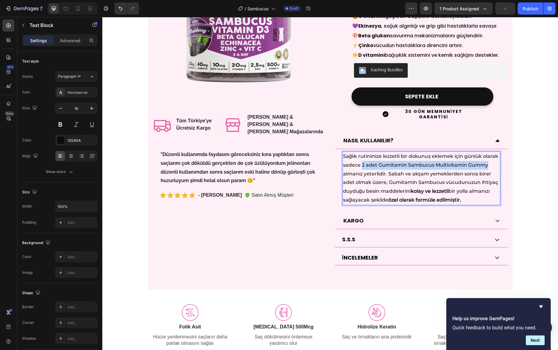
drag, startPoint x: 377, startPoint y: 161, endPoint x: 363, endPoint y: 169, distance: 16.5
click at [363, 169] on p "Sağlık rutininize lezzetli bir dokunuş eklemek için günlük olarak sadece 2 adet…" at bounding box center [421, 178] width 157 height 53
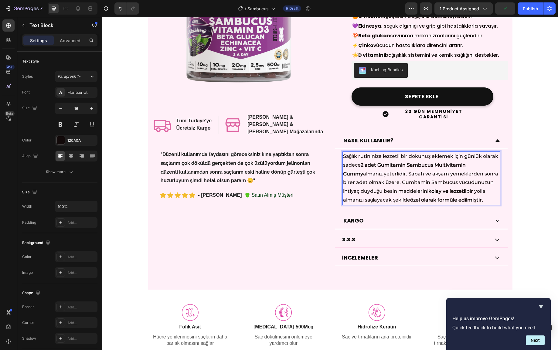
click at [369, 164] on p "Sağlık rutininize lezzetli bir dokunuş eklemek için günlük olarak sadece 2 adet…" at bounding box center [421, 178] width 157 height 53
drag, startPoint x: 400, startPoint y: 177, endPoint x: 452, endPoint y: 178, distance: 51.6
click at [452, 178] on p "Sağlık rutininize lezzetli bir dokunuş eklemek için günlük olarak sadece 2 adet…" at bounding box center [421, 178] width 157 height 53
drag, startPoint x: 456, startPoint y: 178, endPoint x: 401, endPoint y: 178, distance: 55.2
click at [401, 178] on p "Sağlık rutininize lezzetli bir dokunuş eklemek için günlük olarak sadece 2 adet…" at bounding box center [421, 178] width 157 height 53
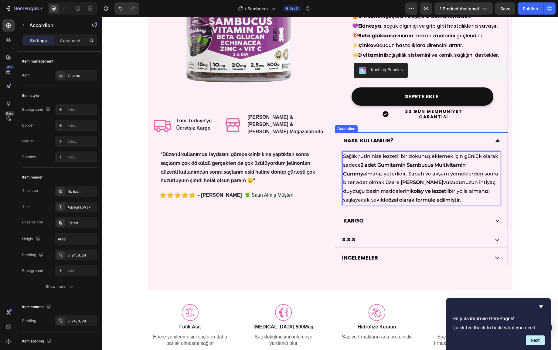
click at [497, 139] on icon at bounding box center [497, 140] width 4 height 2
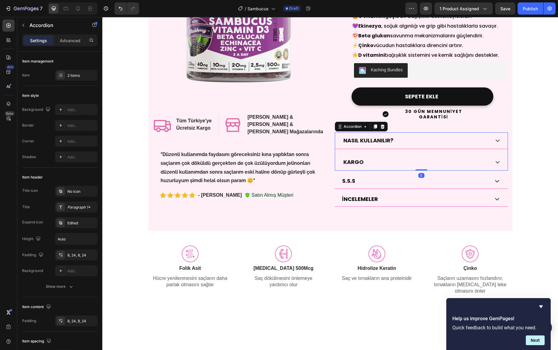
click at [394, 156] on div "KARGO" at bounding box center [416, 162] width 148 height 12
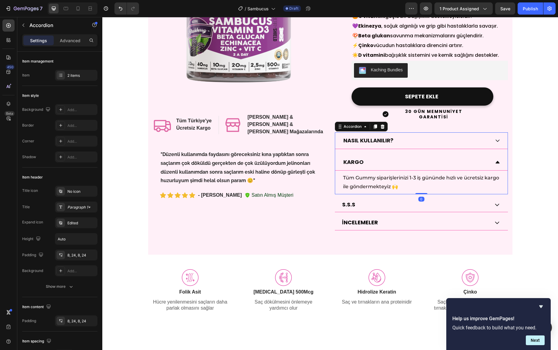
click at [394, 156] on div "KARGO" at bounding box center [416, 162] width 148 height 12
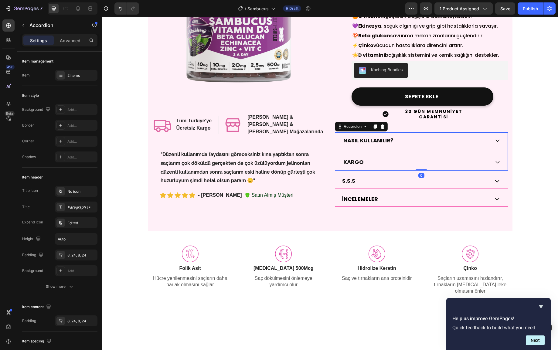
click at [394, 156] on div "KARGO" at bounding box center [416, 162] width 148 height 12
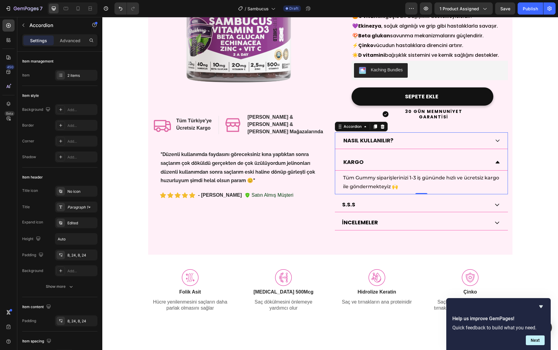
click at [499, 159] on icon at bounding box center [497, 161] width 5 height 5
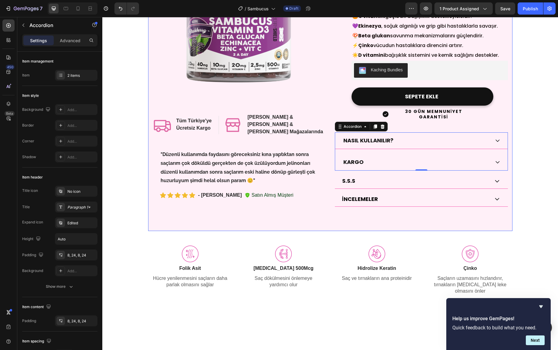
click at [249, 201] on div "Product Images Icon Tüm Türkiye'ye Ücretsiz Kargo Heading Row Icon Eczane & Gra…" at bounding box center [330, 79] width 364 height 304
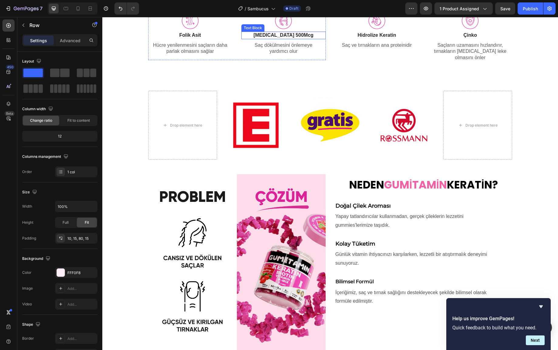
scroll to position [345, 0]
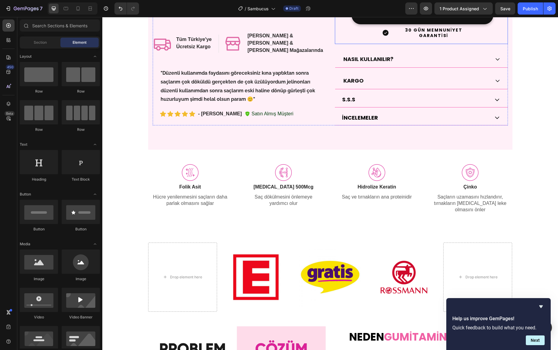
scroll to position [0, 0]
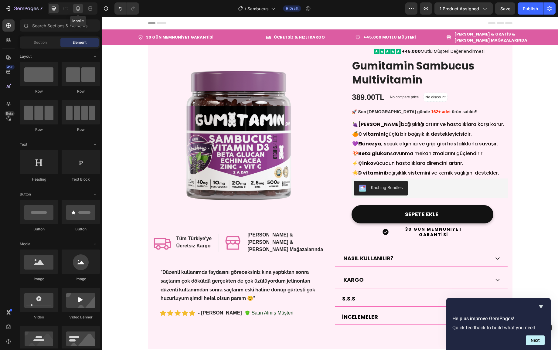
click at [77, 9] on icon at bounding box center [78, 8] width 6 height 6
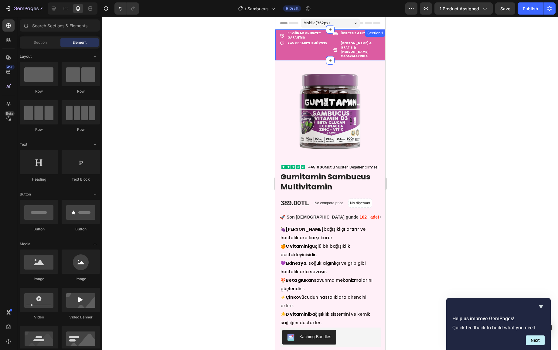
click at [317, 52] on div "Icon +45.000 MUTLU MÜŞTERİ Text block Row" at bounding box center [304, 50] width 48 height 19
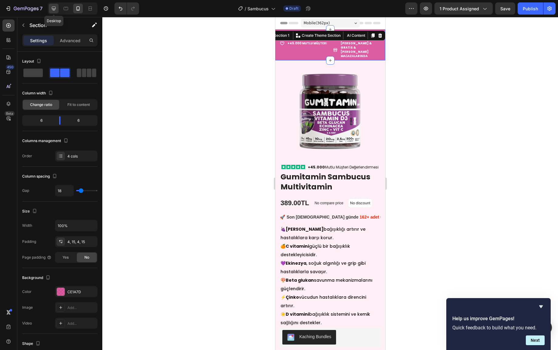
click at [56, 8] on icon at bounding box center [54, 8] width 6 height 6
type input "30"
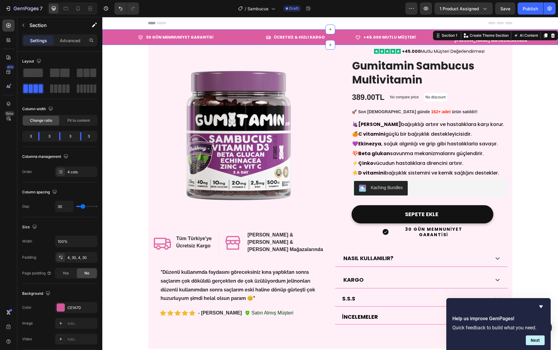
click at [219, 43] on div "Icon 30 GÜN MEMNUNİYET GARANTİSİ Text block Row Icon ÜCRETSİZ & HIZLI KARGO Tex…" at bounding box center [330, 36] width 456 height 15
click at [194, 36] on strong "30 GÜN MEMNUNİYET GARANTİSİ" at bounding box center [179, 37] width 67 height 6
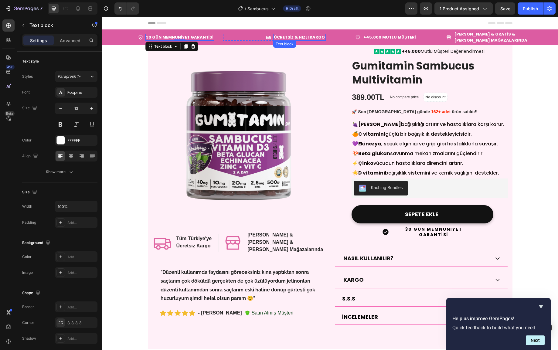
click at [304, 37] on strong "ÜCRETSİZ & HIZLI KARGO" at bounding box center [299, 37] width 51 height 6
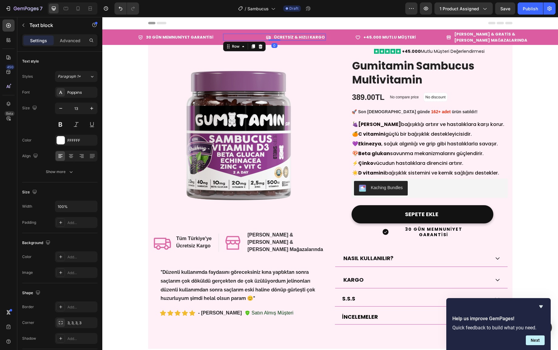
click at [233, 39] on div "Icon ÜCRETSİZ & HIZLI KARGO Text block Row 0" at bounding box center [274, 37] width 103 height 7
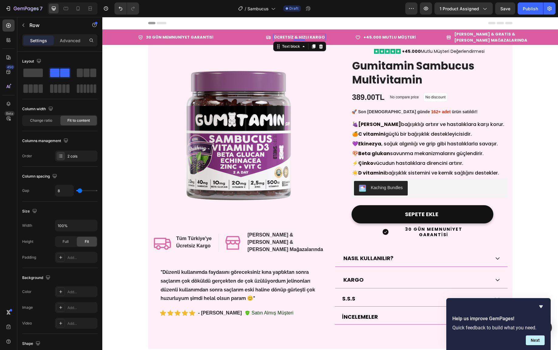
click at [287, 38] on strong "ÜCRETSİZ & HIZLI KARGO" at bounding box center [299, 37] width 51 height 6
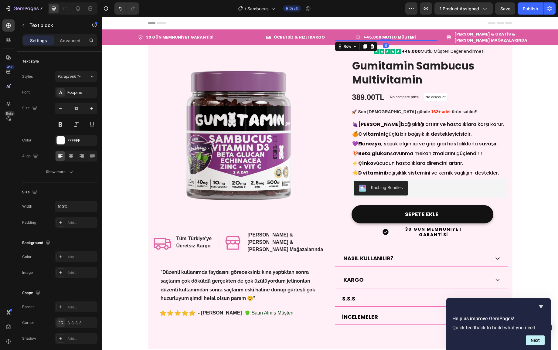
click at [347, 36] on div "Icon +45.000 MUTLU MÜŞTERİ Text block Row 0" at bounding box center [386, 37] width 103 height 7
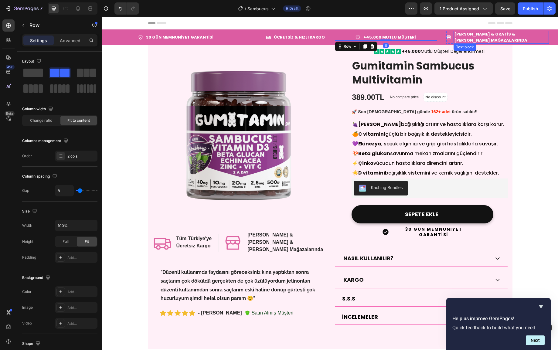
click at [465, 36] on strong "[PERSON_NAME] & GRATİS & [PERSON_NAME] MAĞAZALARINDA" at bounding box center [490, 37] width 73 height 12
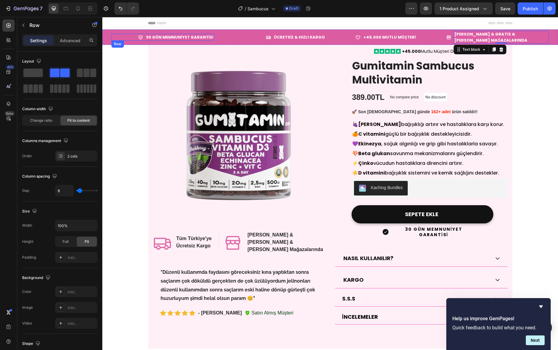
click at [117, 34] on div "Icon 30 GÜN MEMNUNİYET GARANTİSİ Text block Row" at bounding box center [162, 37] width 103 height 7
click at [466, 36] on strong "[PERSON_NAME] & GRATİS & [PERSON_NAME] MAĞAZALARINDA" at bounding box center [490, 37] width 73 height 12
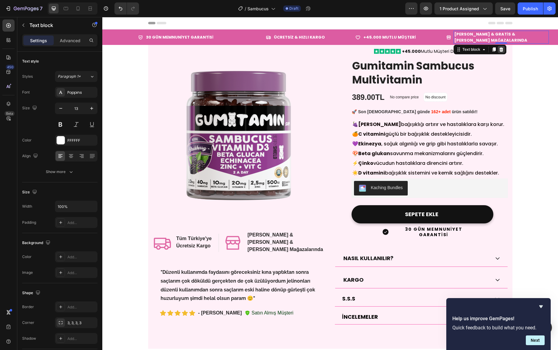
click at [502, 50] on icon at bounding box center [501, 49] width 5 height 5
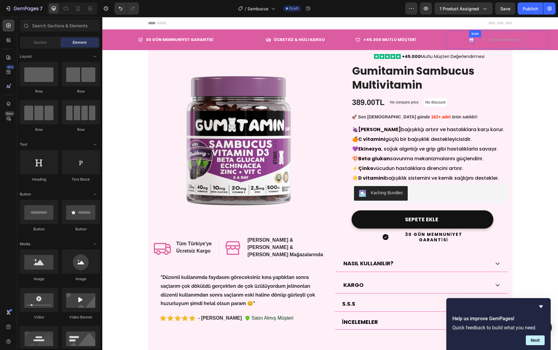
click at [472, 40] on div "Icon" at bounding box center [471, 39] width 5 height 5
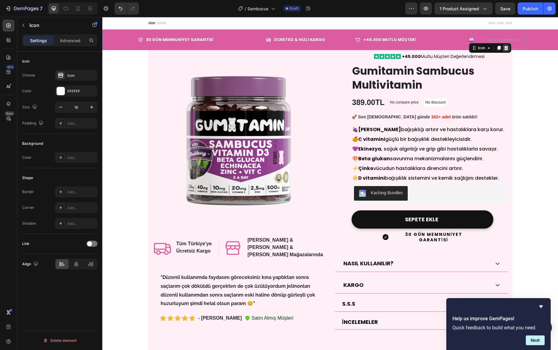
click at [506, 49] on icon at bounding box center [506, 48] width 4 height 4
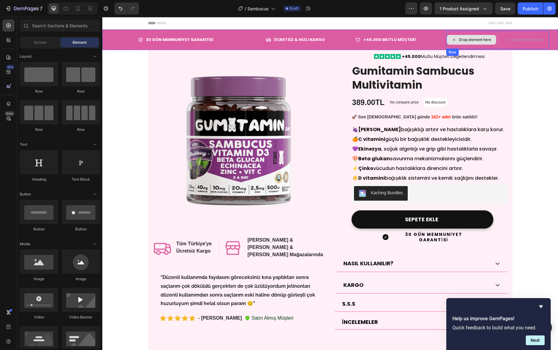
click at [495, 46] on div "Drop element here" at bounding box center [471, 40] width 50 height 18
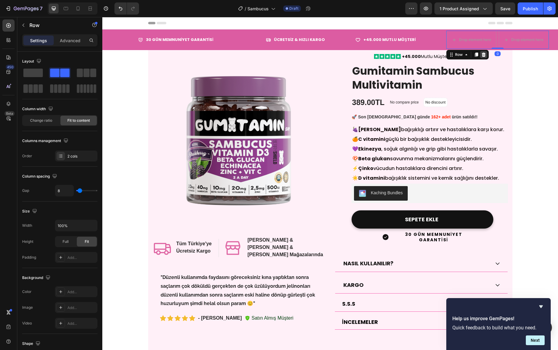
click at [485, 53] on icon at bounding box center [484, 55] width 4 height 4
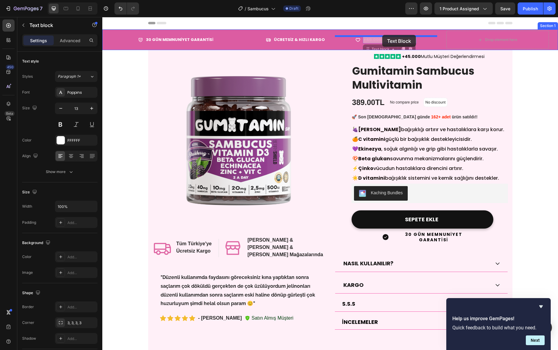
drag, startPoint x: 369, startPoint y: 37, endPoint x: 374, endPoint y: 35, distance: 5.9
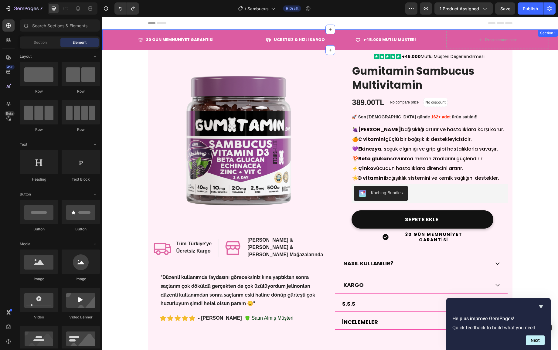
click at [243, 32] on div "Icon ÜCRETSİZ & HIZLI KARGO Text block Row" at bounding box center [274, 40] width 103 height 18
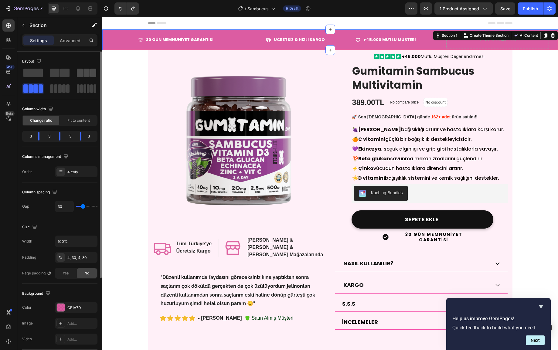
click at [89, 75] on span at bounding box center [86, 73] width 6 height 8
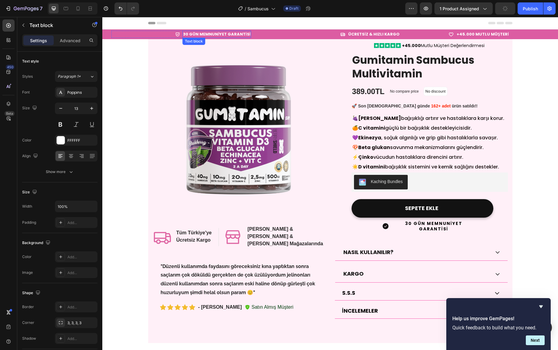
click at [206, 35] on strong "30 GÜN MEMNUNİYET GARANTİSİ" at bounding box center [216, 34] width 67 height 6
click at [93, 109] on icon "button" at bounding box center [92, 108] width 6 height 6
type input "14"
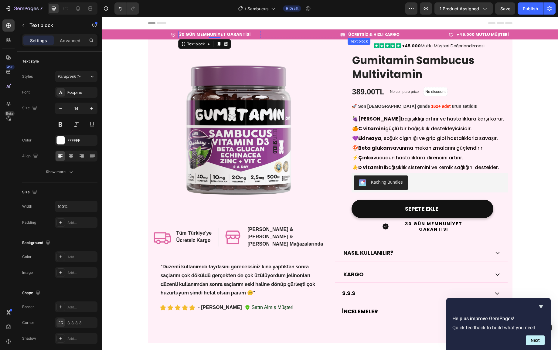
click at [371, 35] on strong "ÜCRETSİZ & HIZLI KARGO" at bounding box center [373, 35] width 51 height 6
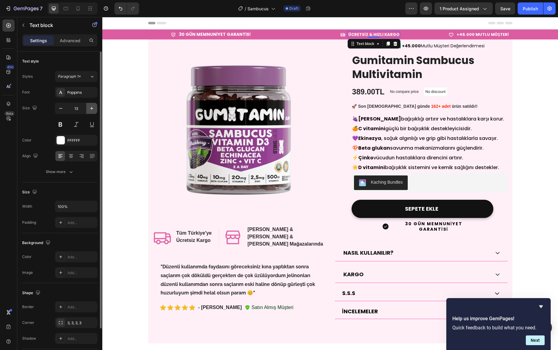
click at [94, 106] on icon "button" at bounding box center [92, 108] width 6 height 6
type input "14"
click at [484, 33] on strong "+45.000 MUTLU MÜŞTERİ" at bounding box center [482, 35] width 52 height 6
click at [87, 111] on button "button" at bounding box center [91, 108] width 11 height 11
type input "14"
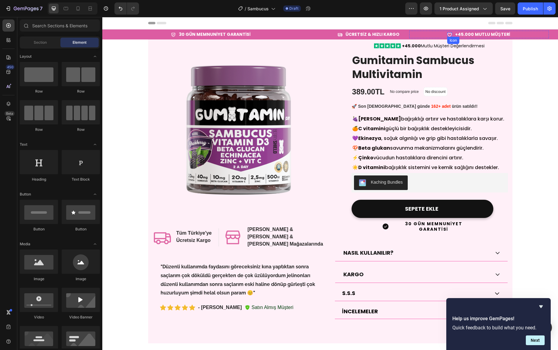
click at [452, 35] on div "Icon" at bounding box center [449, 34] width 5 height 5
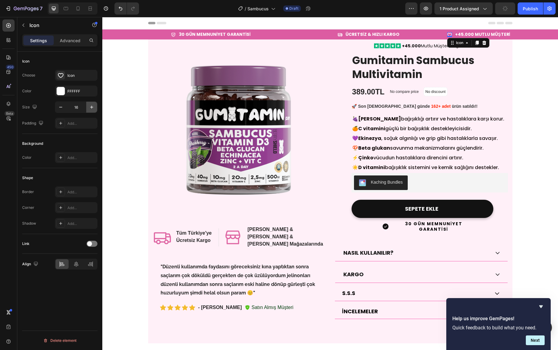
click at [94, 108] on icon "button" at bounding box center [92, 107] width 6 height 6
type input "17"
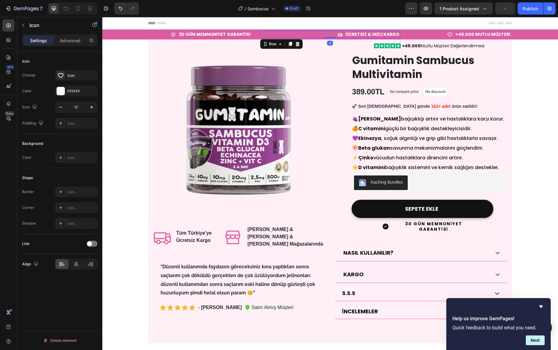
click at [344, 34] on div "Icon ÜCRETSİZ & HIZLI KARGO Text block Row 0" at bounding box center [330, 35] width 140 height 8
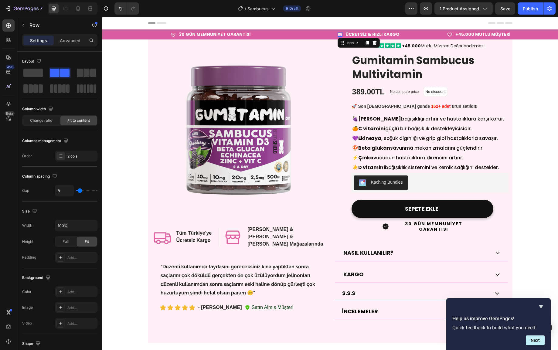
click at [342, 35] on div "Icon 0" at bounding box center [339, 34] width 5 height 5
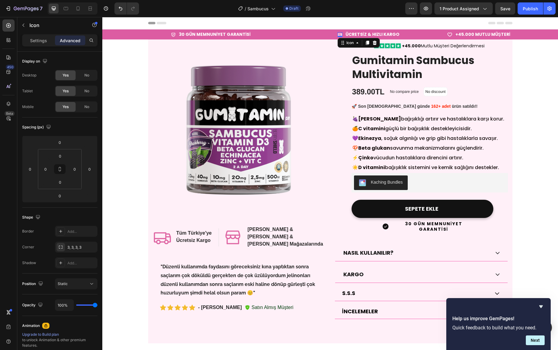
click at [341, 34] on icon at bounding box center [340, 34] width 5 height 3
click at [314, 35] on div "Icon ÜCRETSİZ & HIZLI KARGO Text block Row 0" at bounding box center [330, 35] width 140 height 8
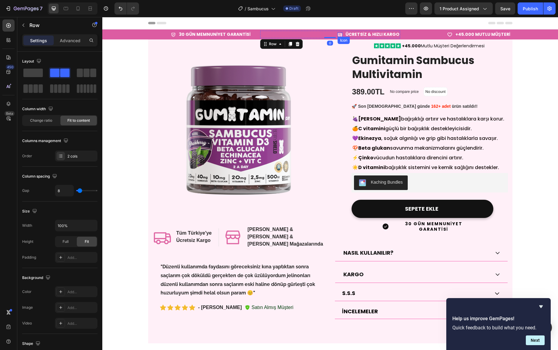
click at [342, 35] on icon at bounding box center [339, 34] width 5 height 5
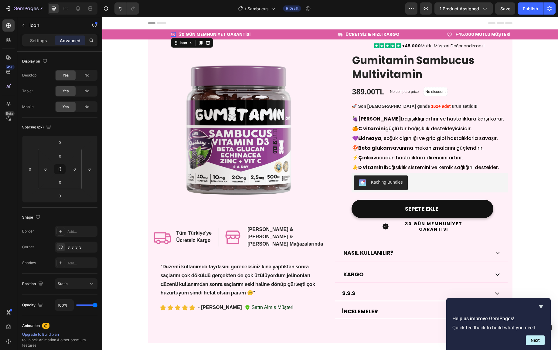
click at [176, 35] on div "Icon 0" at bounding box center [173, 34] width 5 height 5
click at [275, 52] on img at bounding box center [239, 128] width 173 height 173
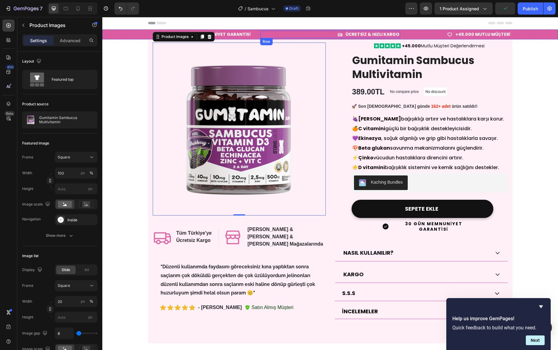
click at [307, 34] on div "Icon ÜCRETSİZ & HIZLI KARGO Text block Row" at bounding box center [330, 35] width 140 height 8
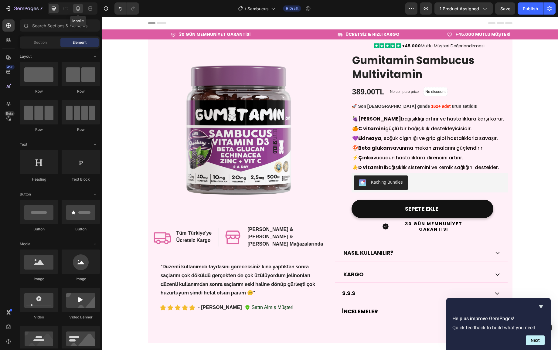
click at [80, 9] on icon at bounding box center [78, 8] width 6 height 6
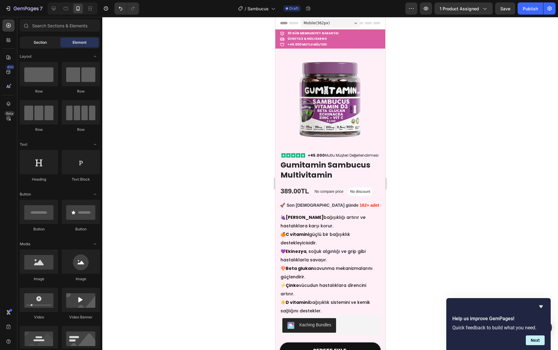
click at [49, 43] on div "Section" at bounding box center [40, 43] width 38 height 10
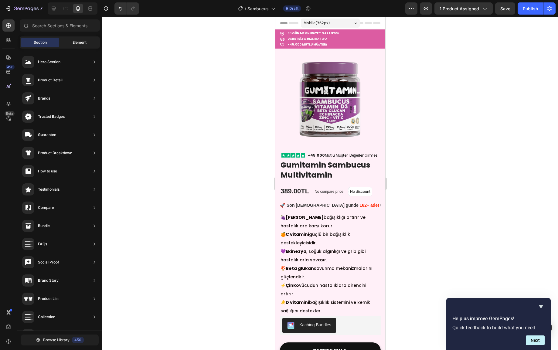
click at [83, 41] on span "Element" at bounding box center [80, 42] width 14 height 5
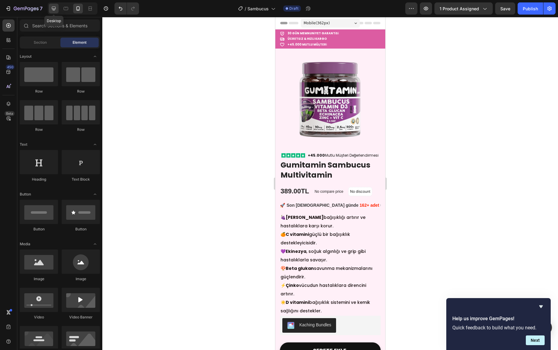
click at [56, 8] on icon at bounding box center [54, 8] width 6 height 6
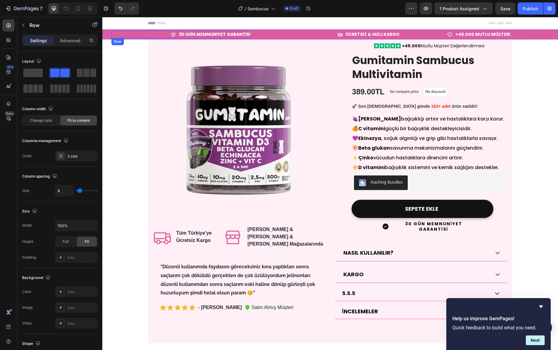
click at [127, 38] on div "Icon 30 GÜN MEMNUNİYET GARANTİSİ Text block Row" at bounding box center [181, 35] width 140 height 8
click at [106, 36] on div "Icon 30 GÜN MEMNUNİYET GARANTİSİ Text block Row Icon ÜCRETSİZ & HIZLI KARGO Tex…" at bounding box center [330, 34] width 456 height 10
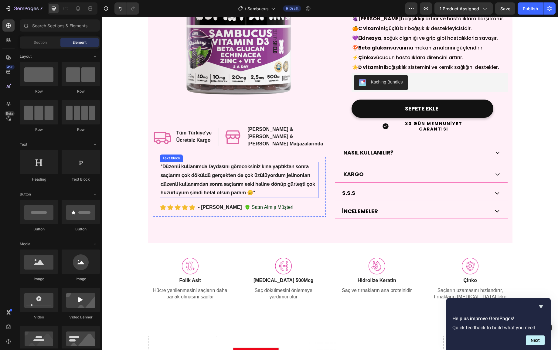
scroll to position [105, 0]
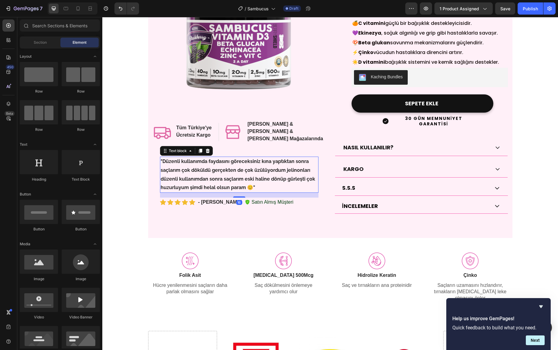
click at [229, 165] on strong ""Düzenli kullanımda faydasını göreceksiniz kına yaptıktan sonra saçlarım çok dö…" at bounding box center [238, 174] width 155 height 32
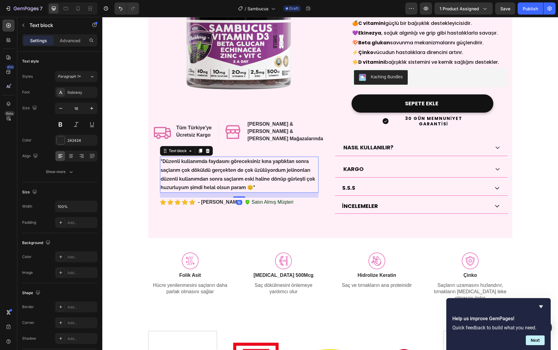
click at [213, 158] on strong ""Düzenli kullanımda faydasını göreceksiniz kına yaptıktan sonra saçlarım çok dö…" at bounding box center [238, 174] width 155 height 32
click at [266, 172] on strong ""Düzenli kullanımda faydasını göreceksiniz kına yaptıktan sonra saçlarım çok dö…" at bounding box center [238, 174] width 155 height 32
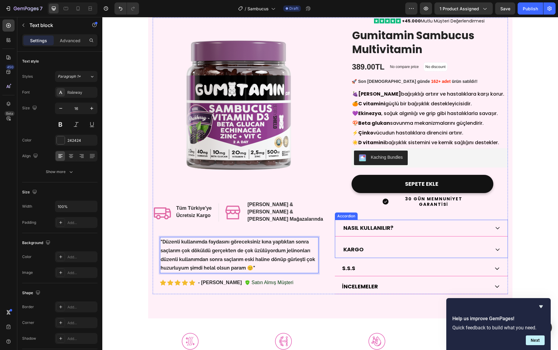
scroll to position [22, 0]
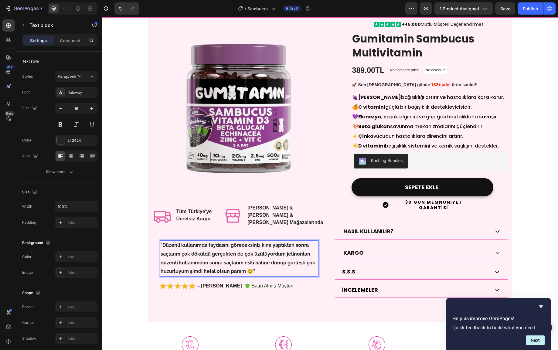
click at [196, 257] on strong ""Düzenli kullanımda faydasını göreceksiniz kına yaptıktan sonra saçlarım çok dö…" at bounding box center [238, 258] width 155 height 32
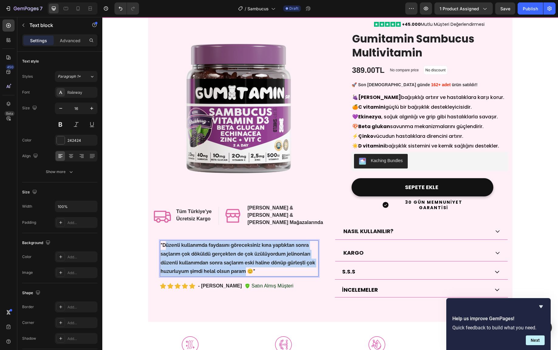
drag, startPoint x: 245, startPoint y: 266, endPoint x: 165, endPoint y: 241, distance: 83.9
click at [165, 242] on strong ""Düzenli kullanımda faydasını göreceksiniz kına yaptıktan sonra saçlarım çok dö…" at bounding box center [238, 258] width 155 height 32
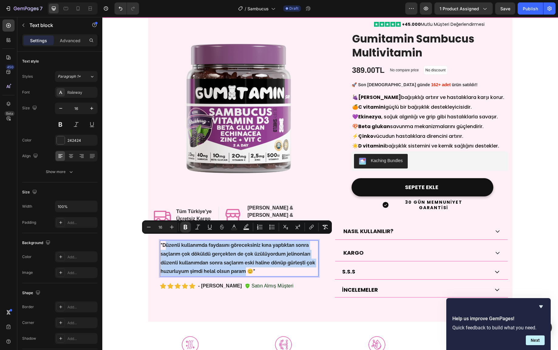
click at [244, 265] on strong ""Düzenli kullanımda faydasını göreceksiniz kına yaptıktan sonra saçlarım çok dö…" at bounding box center [238, 258] width 155 height 32
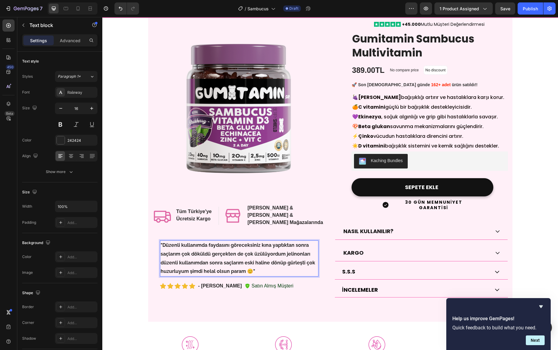
click at [253, 265] on strong ""Düzenli kullanımda faydasını göreceksiniz kına yaptıktan sonra saçlarım çok dö…" at bounding box center [238, 258] width 155 height 32
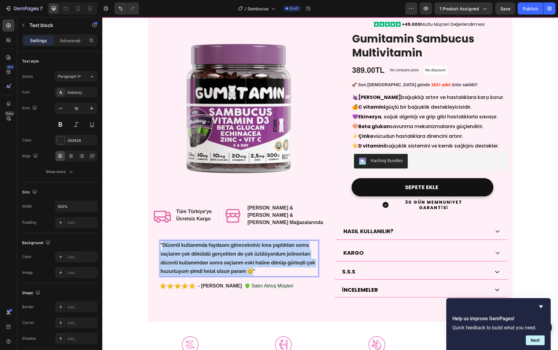
drag, startPoint x: 252, startPoint y: 264, endPoint x: 163, endPoint y: 238, distance: 93.1
click at [163, 242] on strong ""Düzenli kullanımda faydasını göreceksiniz kına yaptıktan sonra saçlarım çok dö…" at bounding box center [238, 258] width 155 height 32
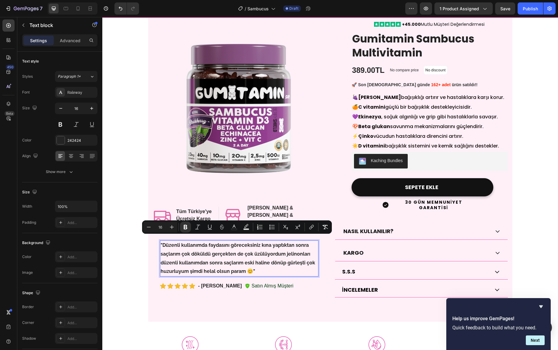
click at [258, 260] on p ""Düzenli kullanımda faydasını göreceksiniz kına yaptıktan sonra saçlarım çok dö…" at bounding box center [239, 258] width 157 height 35
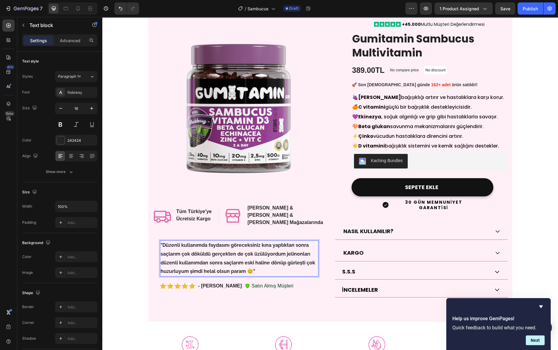
click at [163, 242] on strong ""Düzenli kullanımda faydasını göreceksiniz kına yaptıktan sonra saçlarım çok dö…" at bounding box center [238, 258] width 155 height 32
click at [169, 242] on strong ""Düzenli kullanımda faydasını göreceksiniz kına yaptıktan sonra saçlarım çok dö…" at bounding box center [238, 258] width 155 height 32
click at [181, 242] on strong ""Düzenli kullanımda faydasını göreceksiniz kına yaptıktan sonra saçlarım çok dö…" at bounding box center [238, 258] width 155 height 32
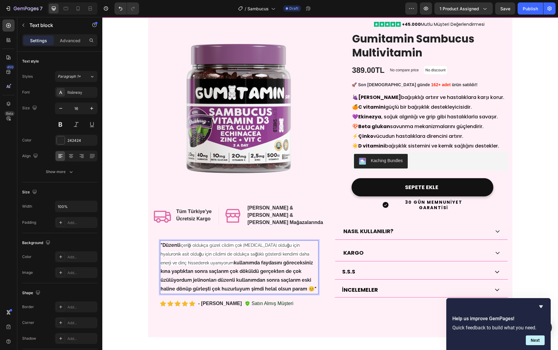
click at [182, 243] on span "içeriği oldukça güzel cildim çok [MEDICAL_DATA] olduğu için hyaluronik asit old…" at bounding box center [235, 254] width 149 height 22
click at [180, 242] on strong ""Düzenli" at bounding box center [170, 245] width 19 height 6
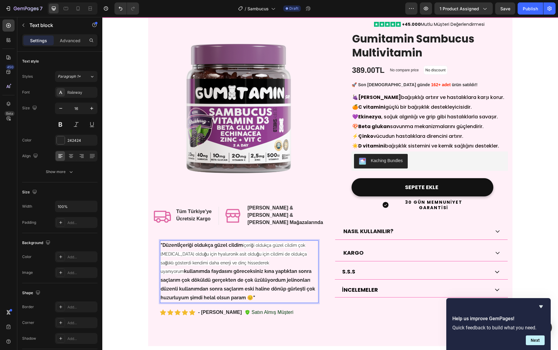
click at [198, 254] on p ""Düzenlİçeriği oldukça güzel cildim içeriği oldukça güzel cildim çok [MEDICAL_D…" at bounding box center [239, 271] width 157 height 61
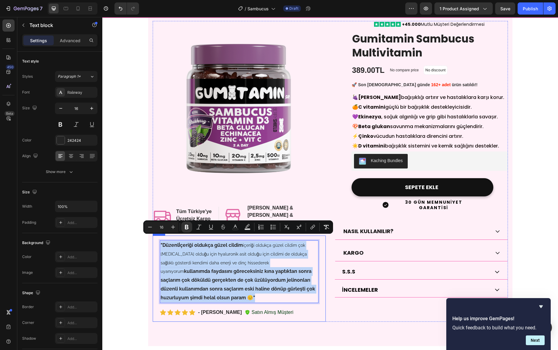
drag, startPoint x: 189, startPoint y: 288, endPoint x: 158, endPoint y: 238, distance: 58.3
click at [158, 238] on div ""Düzenlİçeriği oldukça güzel cildim içeriği oldukça güzel cildim çok [MEDICAL_D…" at bounding box center [239, 279] width 173 height 86
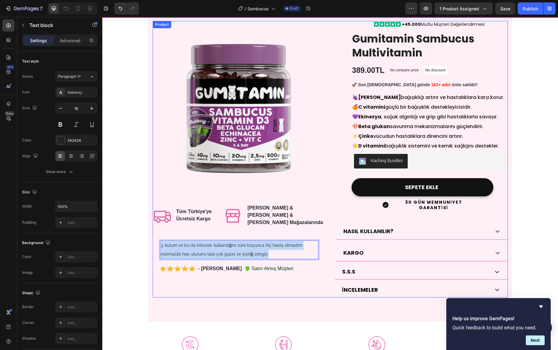
drag, startPoint x: 300, startPoint y: 248, endPoint x: 162, endPoint y: 223, distance: 140.3
click at [163, 224] on div "Product Images Icon Tüm Türkiye'ye Ücretsiz Kargo Heading Row Icon Eczane & Gra…" at bounding box center [239, 159] width 173 height 276
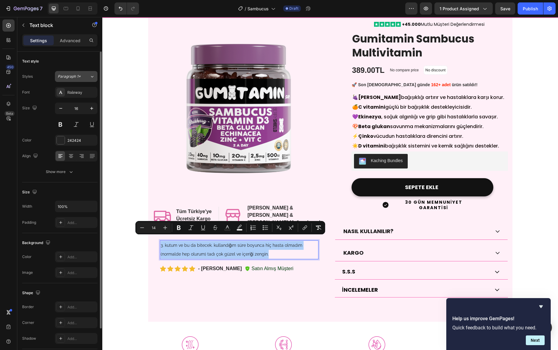
click at [75, 79] on span "Paragraph 1*" at bounding box center [69, 76] width 23 height 5
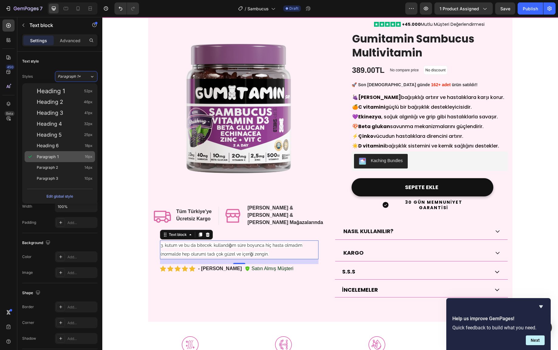
click at [57, 157] on span "Paragraph 1" at bounding box center [48, 157] width 22 height 6
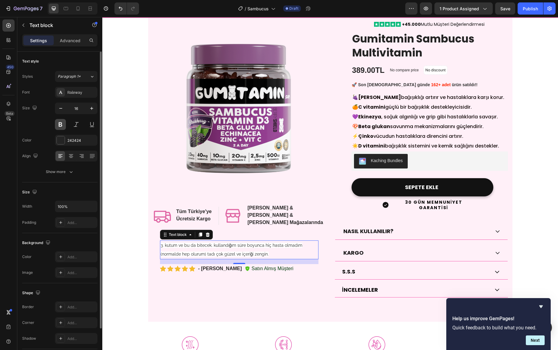
click at [59, 128] on button at bounding box center [60, 124] width 11 height 11
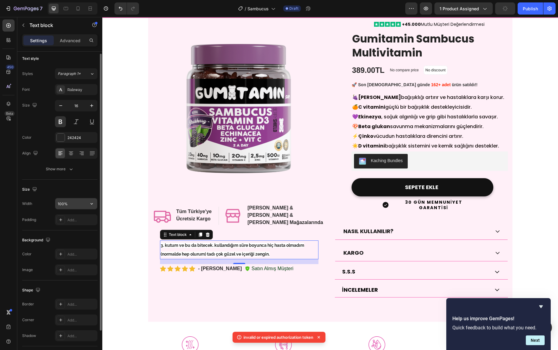
scroll to position [0, 0]
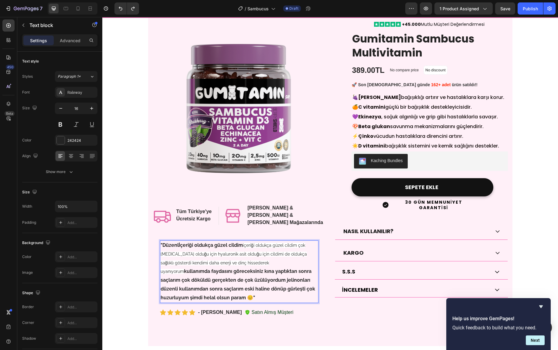
click at [227, 242] on p ""Düzenlİçeriği oldukça güzel cildim içeriği oldukça güzel cildim çok [MEDICAL_D…" at bounding box center [239, 271] width 157 height 61
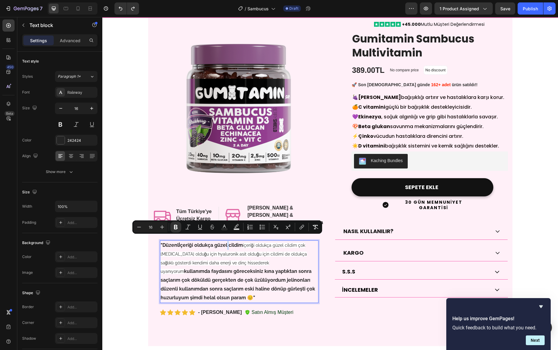
click at [227, 242] on strong ""Düzenlİçeriği oldukça güzel cildim" at bounding box center [202, 245] width 82 height 6
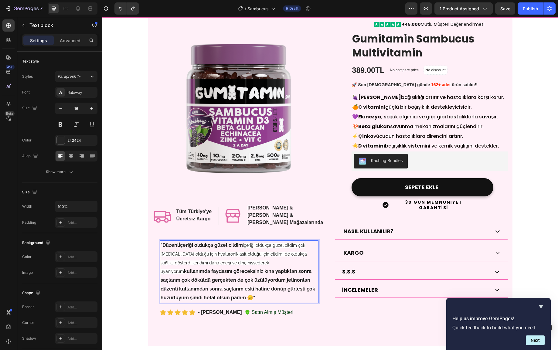
click at [175, 242] on strong ""Düzenlİçeriği oldukça güzel cildim" at bounding box center [202, 245] width 82 height 6
click at [177, 242] on strong ""Düzenlİçeriği oldukça güzel cildim" at bounding box center [202, 245] width 82 height 6
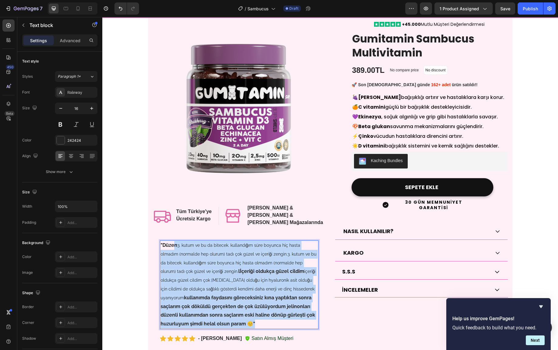
drag, startPoint x: 257, startPoint y: 317, endPoint x: 175, endPoint y: 241, distance: 112.3
click at [175, 241] on p ""Düzen 3. kutum ve bu da bitecek. kullandığım süre boyunca hiç hasta olmadım (n…" at bounding box center [239, 284] width 157 height 87
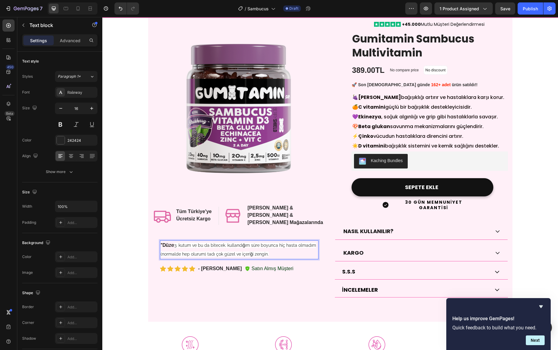
click at [169, 242] on strong ""Düze" at bounding box center [168, 245] width 14 height 6
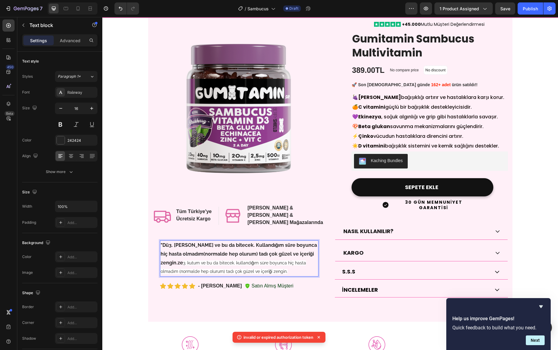
click at [261, 260] on p ""Dü3. [PERSON_NAME] ve bu da bitecek. Kullandığım süre boyunca hiç hasta olmadı…" at bounding box center [239, 258] width 157 height 35
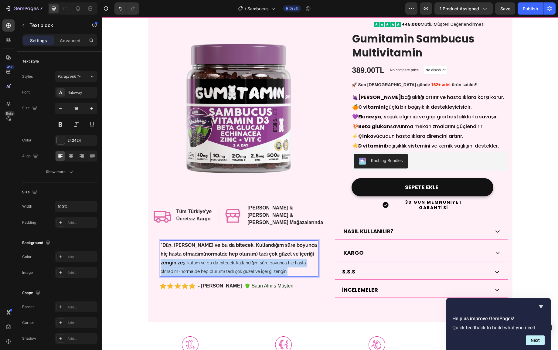
drag, startPoint x: 265, startPoint y: 268, endPoint x: 308, endPoint y: 248, distance: 47.7
click at [308, 248] on p ""Dü3. [PERSON_NAME] ve bu da bitecek. Kullandığım süre boyunca hiç hasta olmadı…" at bounding box center [239, 258] width 157 height 35
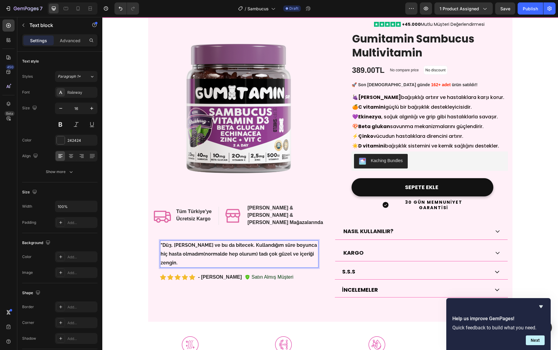
click at [169, 242] on strong ""Dü3. [PERSON_NAME] ve bu da bitecek. Kullandığım süre boyunca hiç hasta olmadı…" at bounding box center [239, 253] width 157 height 23
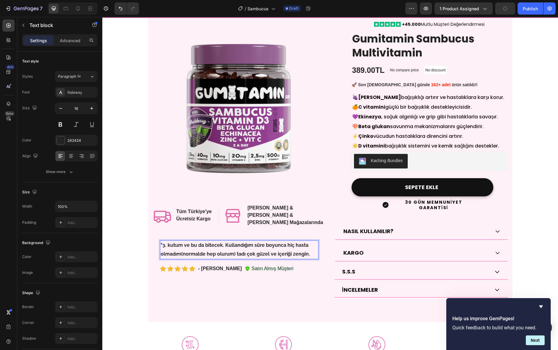
click at [311, 248] on p ""3. kutum ve bu da bitecek. Kullandığım süre boyunca hiç hasta olmadım(normalde…" at bounding box center [239, 250] width 157 height 18
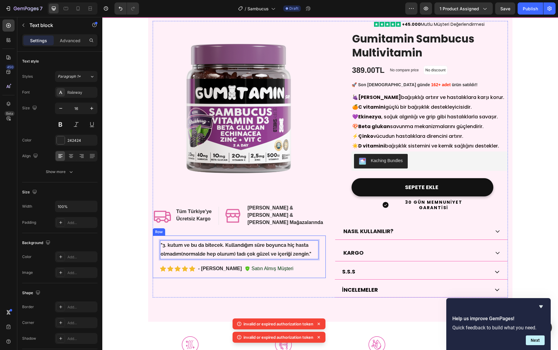
click at [185, 268] on div ""3. kutum ve bu da bitecek. Kullandığım süre boyunca hiç hasta olmadım(normalde…" at bounding box center [239, 257] width 173 height 42
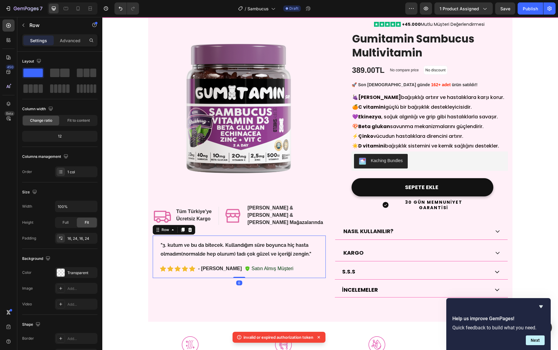
click at [212, 264] on div "- [PERSON_NAME]" at bounding box center [220, 268] width 45 height 8
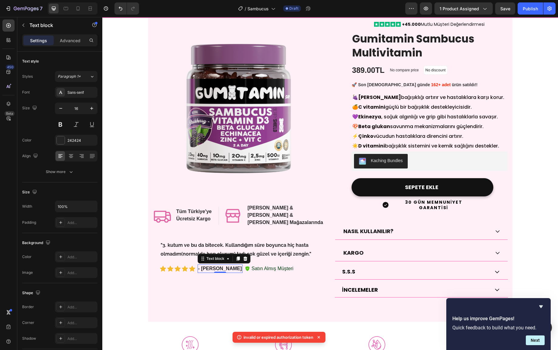
click at [212, 264] on div "- [PERSON_NAME]" at bounding box center [220, 268] width 45 height 8
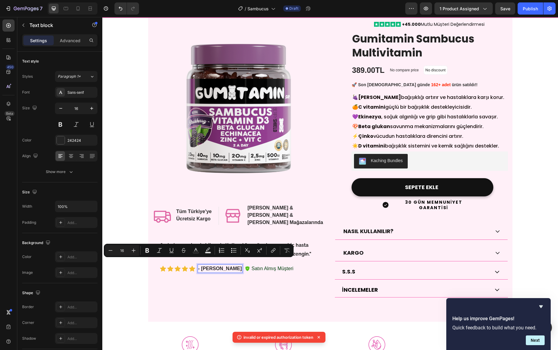
click at [218, 266] on div "- [PERSON_NAME]" at bounding box center [220, 268] width 45 height 8
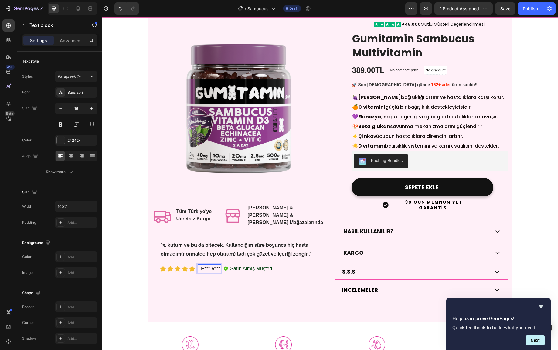
click at [213, 265] on p "- E*** R***" at bounding box center [209, 268] width 22 height 7
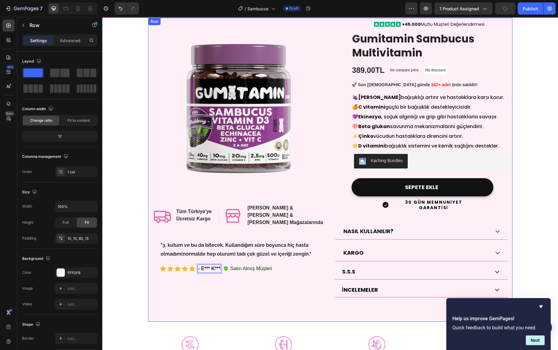
click at [263, 293] on div "Product Images Icon Tüm Türkiye'ye Ücretsiz Kargo Heading Row Icon Eczane & Gra…" at bounding box center [330, 170] width 364 height 304
